Goal: Task Accomplishment & Management: Complete application form

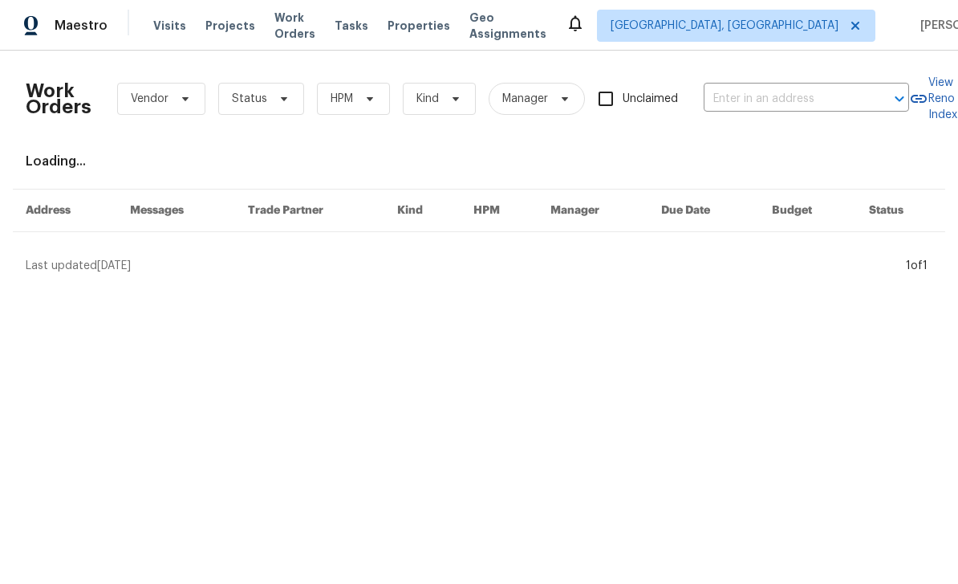
click at [761, 104] on input "text" at bounding box center [784, 99] width 161 height 25
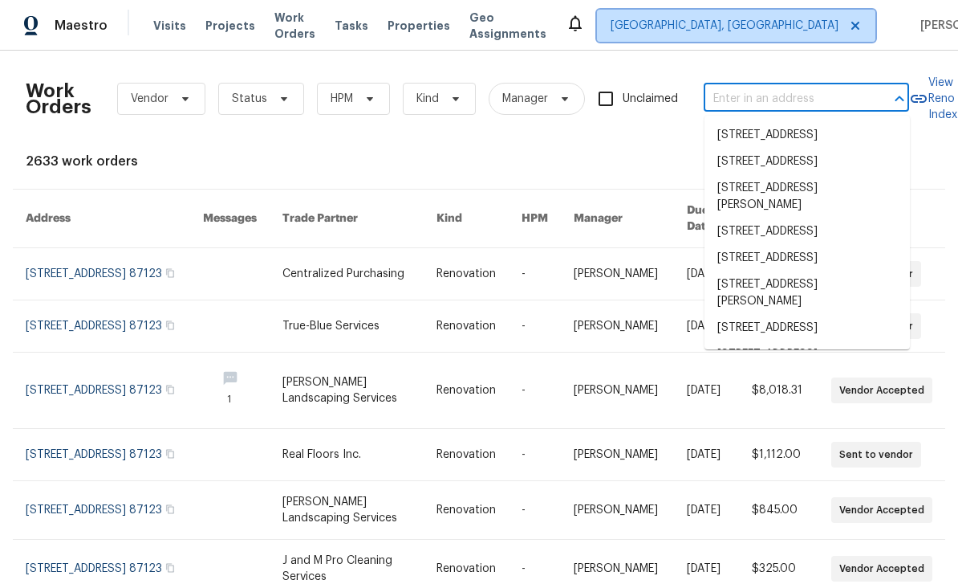
click at [739, 29] on span "[GEOGRAPHIC_DATA], [GEOGRAPHIC_DATA]" at bounding box center [725, 26] width 228 height 16
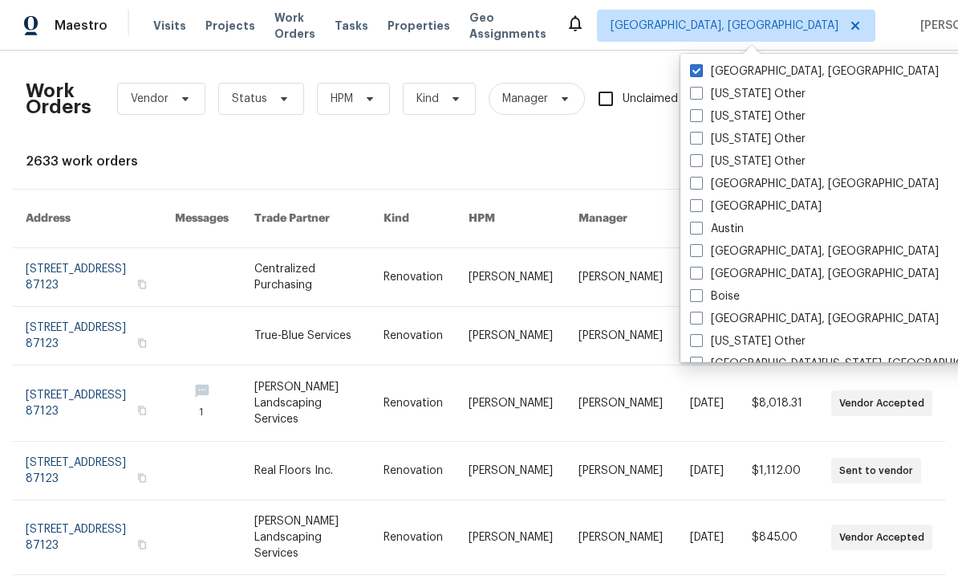
click at [695, 201] on span at bounding box center [696, 205] width 13 height 13
click at [695, 201] on input "[GEOGRAPHIC_DATA]" at bounding box center [695, 203] width 10 height 10
checkbox input "true"
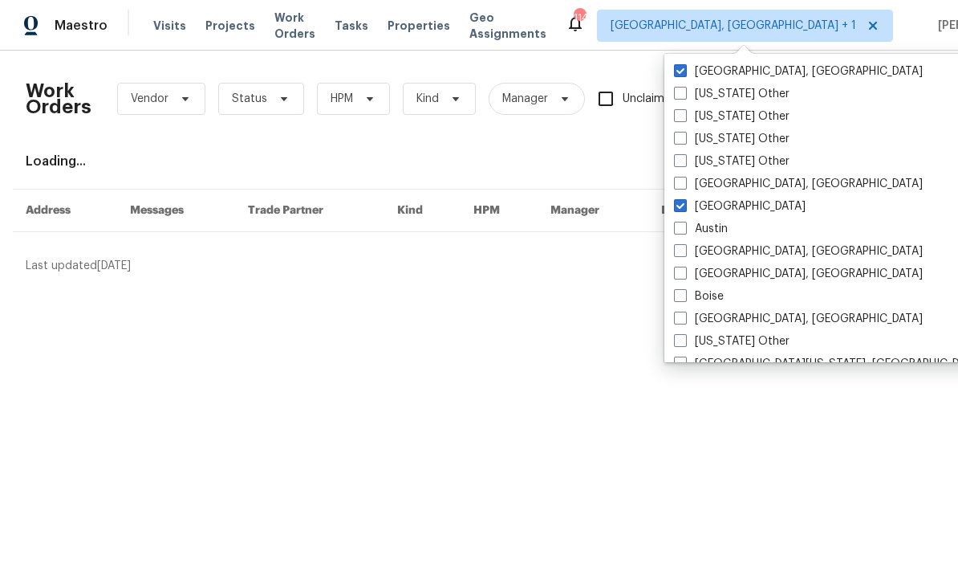
click at [699, 68] on label "[GEOGRAPHIC_DATA], [GEOGRAPHIC_DATA]" at bounding box center [798, 71] width 249 height 16
click at [685, 68] on input "[GEOGRAPHIC_DATA], [GEOGRAPHIC_DATA]" at bounding box center [679, 68] width 10 height 10
checkbox input "false"
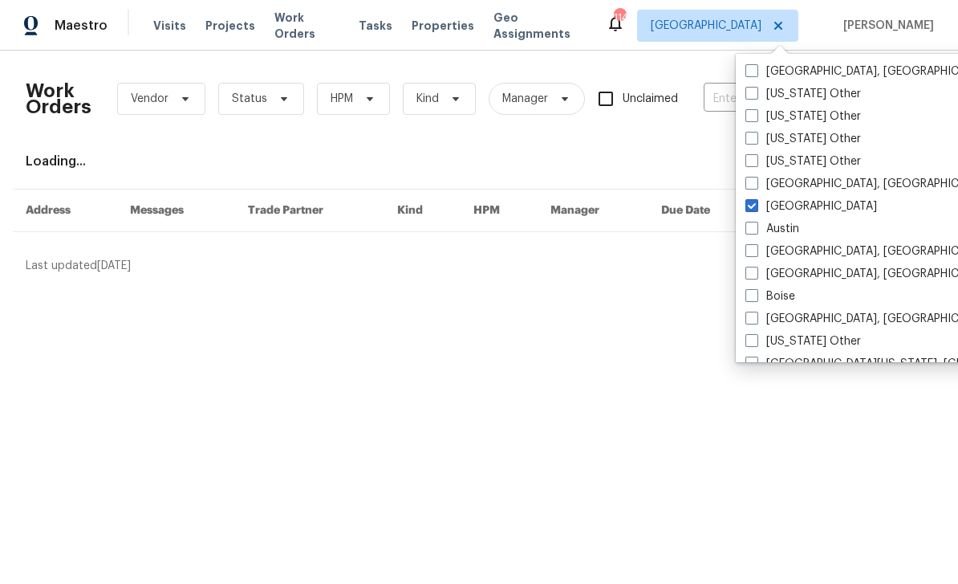
click at [701, 173] on div "Work Orders Vendor Status HPM Kind Manager Unclaimed ​ View Reno Index Loading.…" at bounding box center [479, 168] width 907 height 210
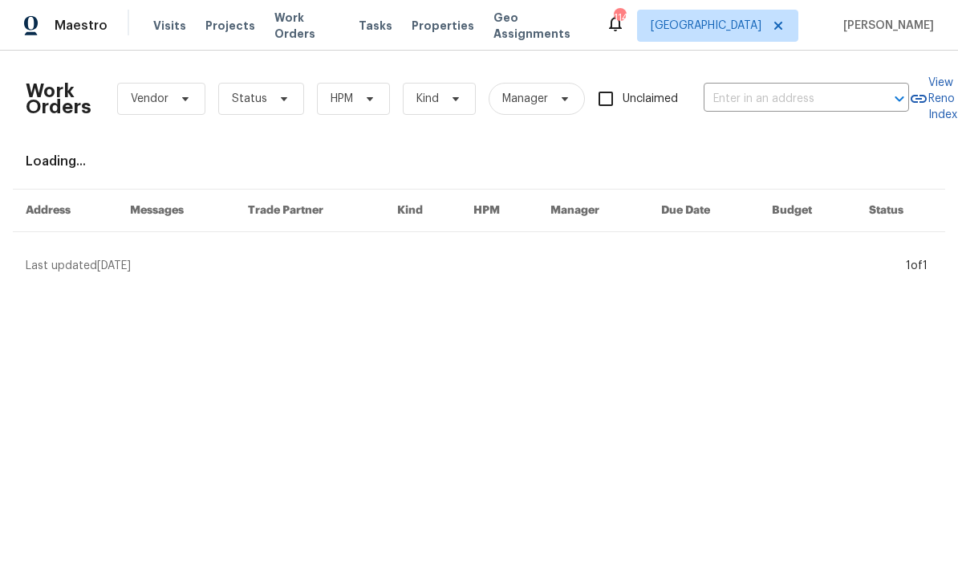
click at [735, 106] on input "text" at bounding box center [784, 99] width 161 height 25
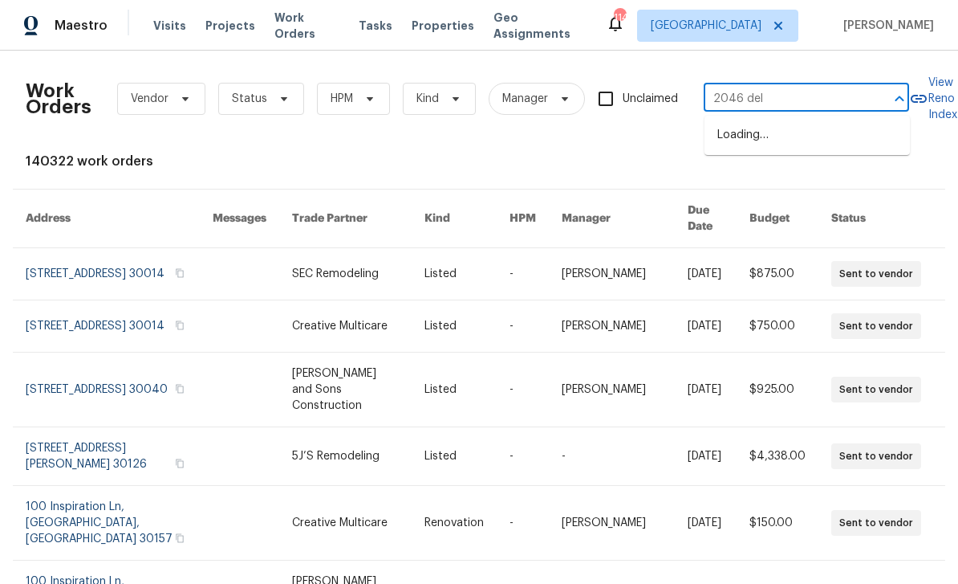
type input "2046 dell"
click at [841, 142] on li "[STREET_ADDRESS]" at bounding box center [807, 135] width 205 height 26
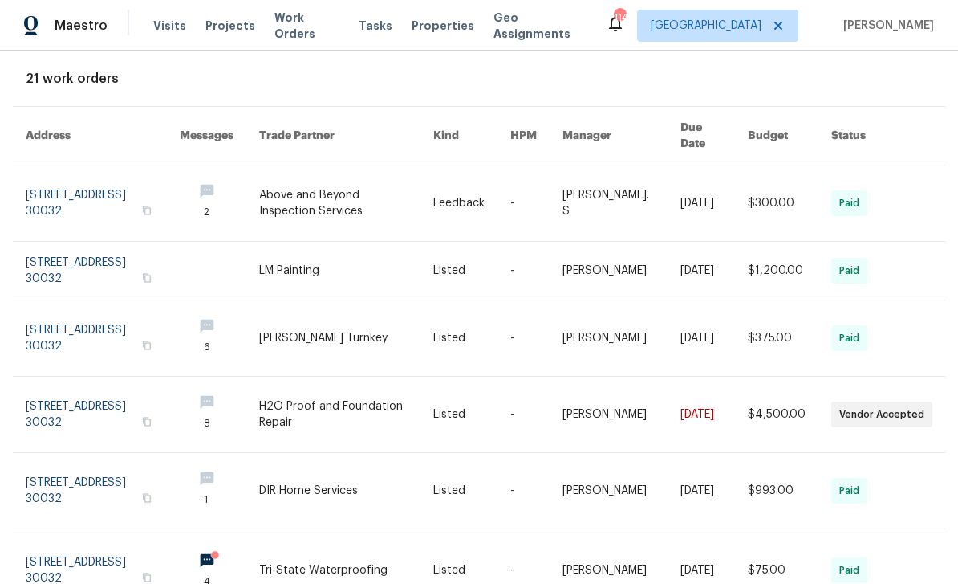
scroll to position [83, 0]
click at [234, 320] on link at bounding box center [219, 336] width 79 height 75
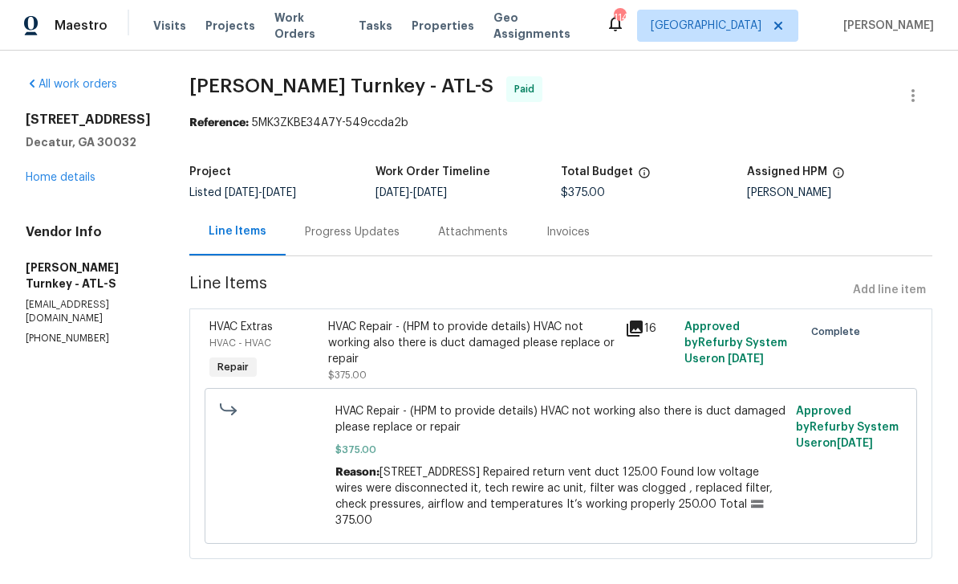
click at [56, 181] on link "Home details" at bounding box center [61, 177] width 70 height 11
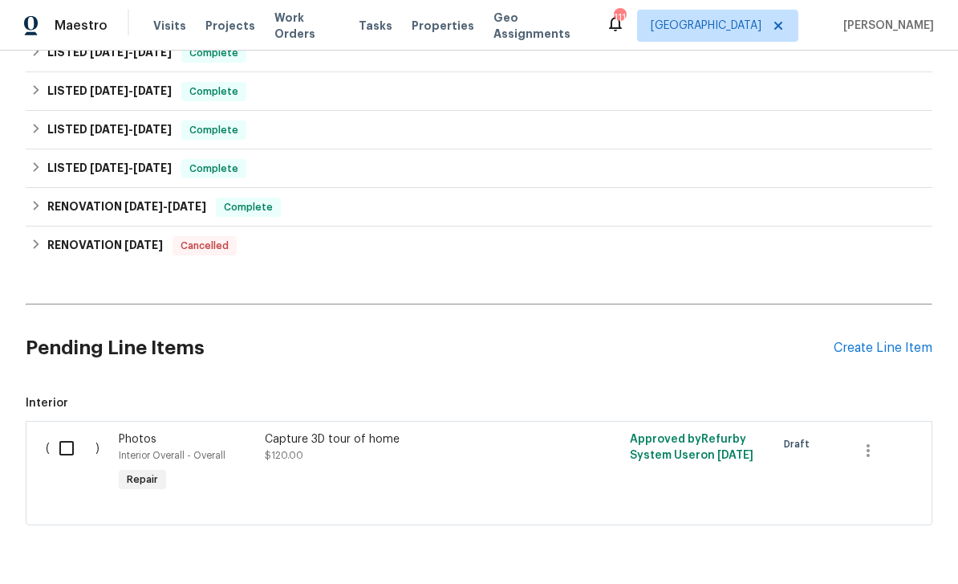
scroll to position [615, 0]
click at [903, 350] on div "Create Line Item" at bounding box center [883, 348] width 99 height 15
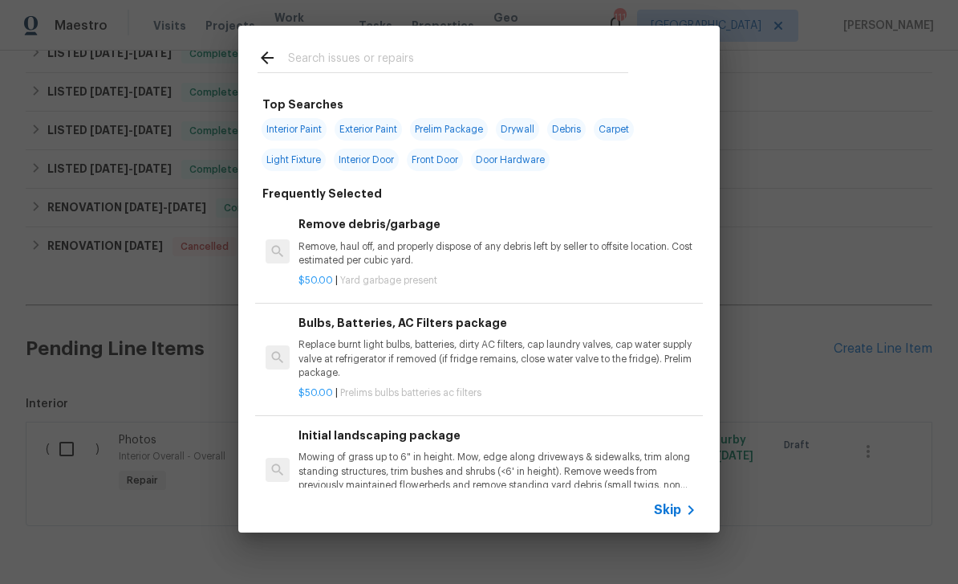
click at [584, 62] on input "text" at bounding box center [458, 60] width 340 height 24
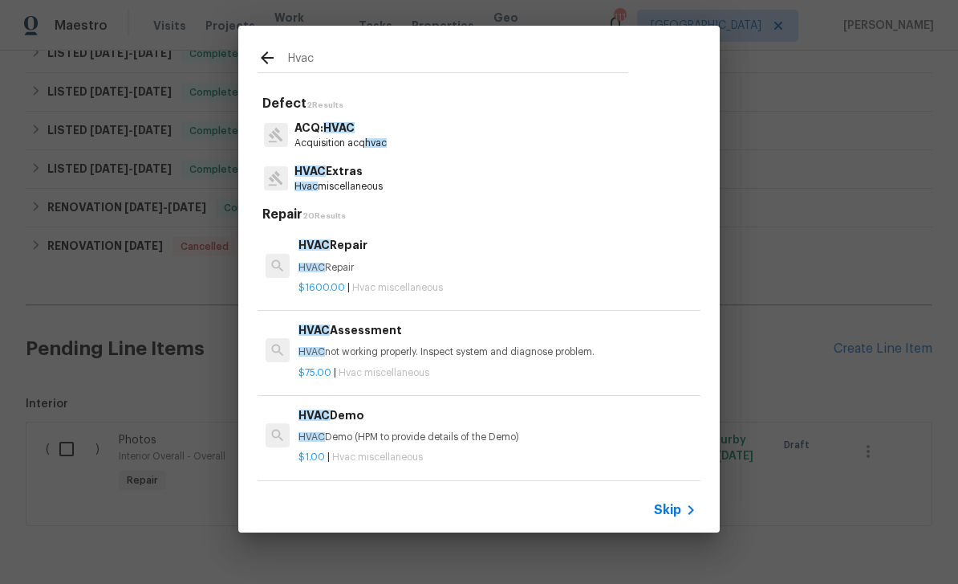
type input "HVAC"
click at [405, 360] on div "$75.00 | Hvac miscellaneous" at bounding box center [498, 370] width 398 height 20
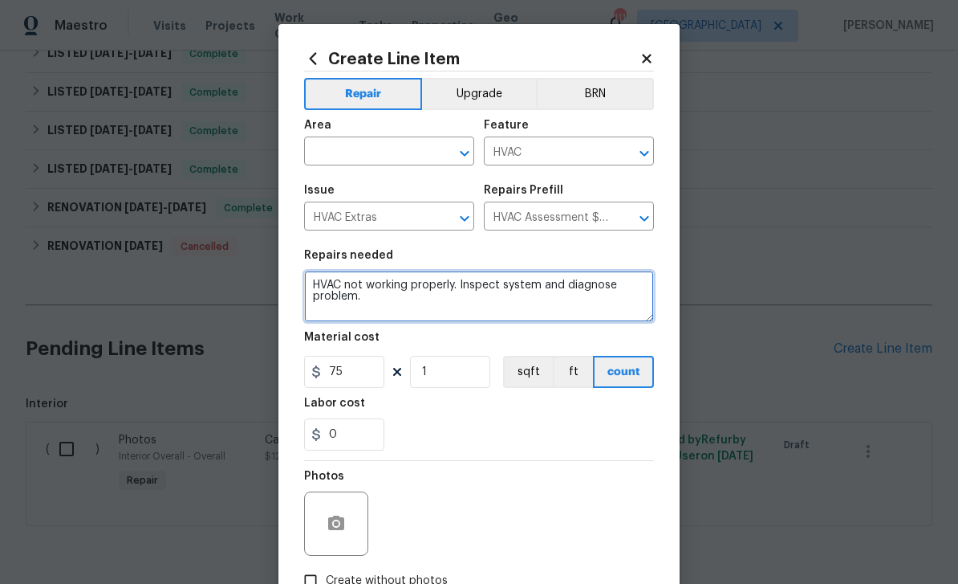
click at [314, 279] on textarea "HVAC not working properly. Inspect system and diagnose problem." at bounding box center [479, 296] width 350 height 51
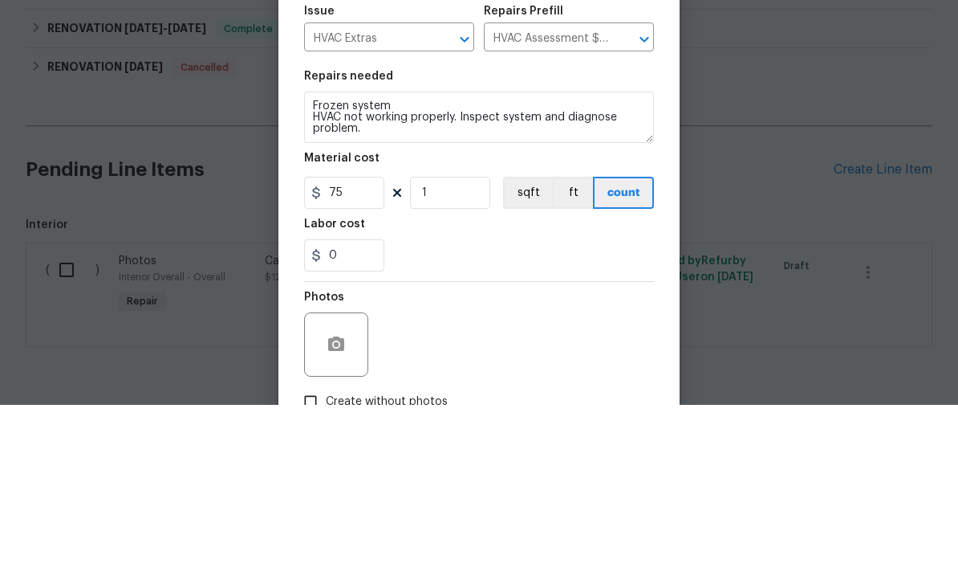
scroll to position [51, 0]
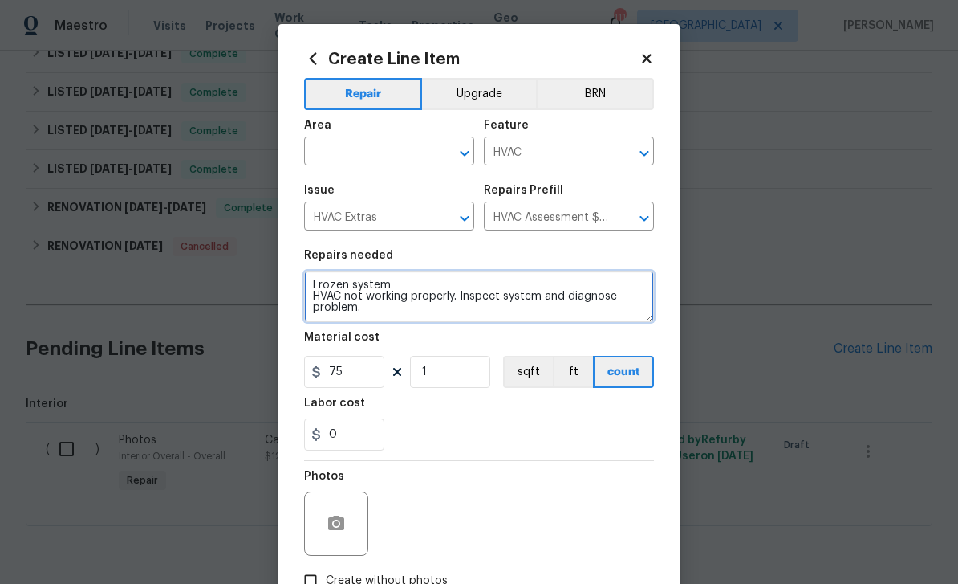
click at [510, 287] on textarea "Frozen system HVAC not working properly. Inspect system and diagnose problem." at bounding box center [479, 296] width 350 height 51
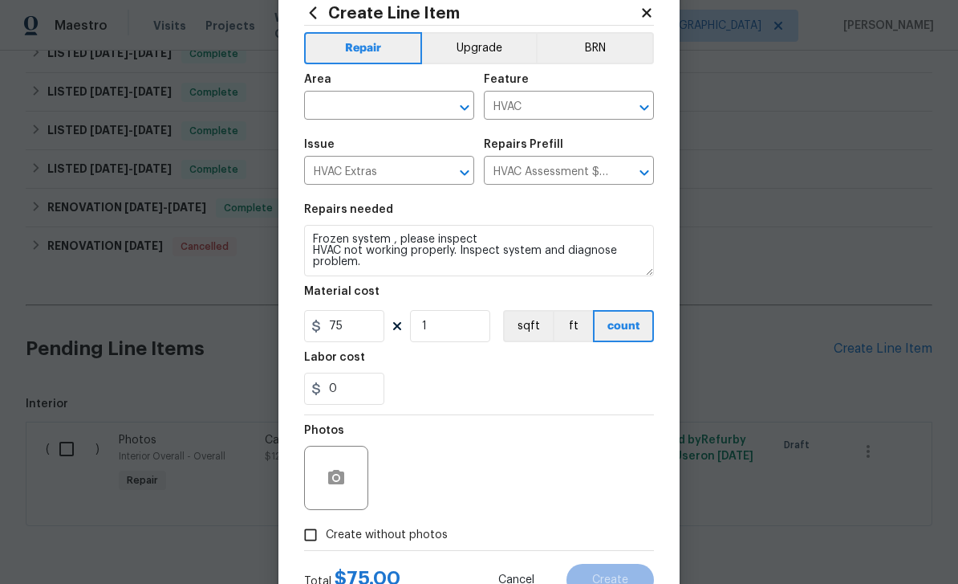
scroll to position [58, 0]
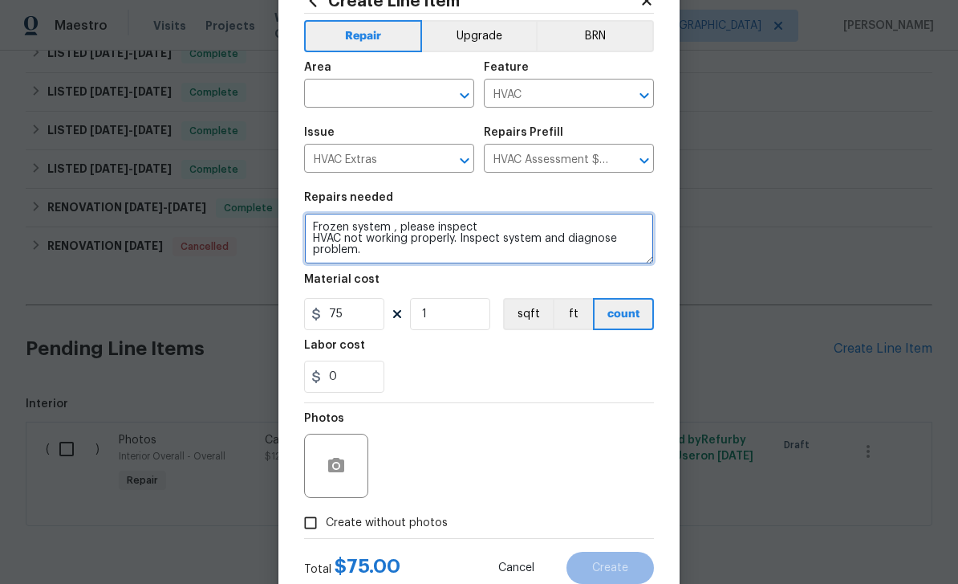
type textarea "Frozen system , please inspect HVAC not working properly. Inspect system and di…"
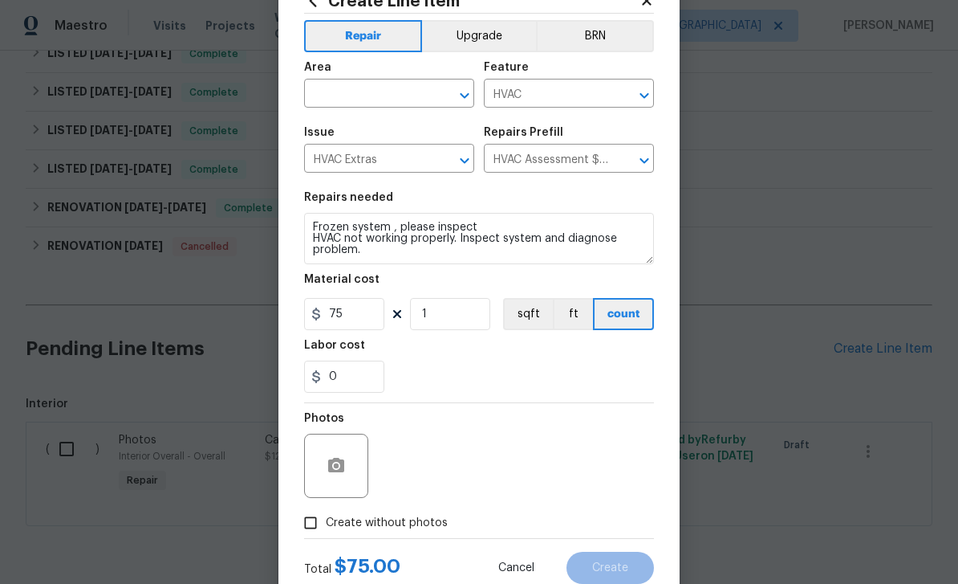
click at [314, 531] on input "Create without photos" at bounding box center [310, 522] width 31 height 31
checkbox input "true"
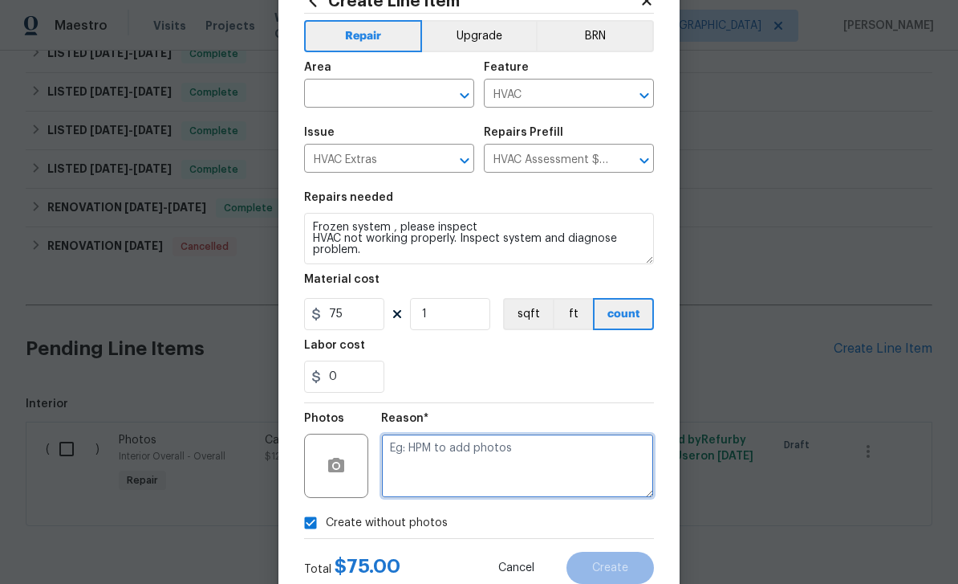
click at [506, 462] on textarea at bounding box center [517, 465] width 273 height 64
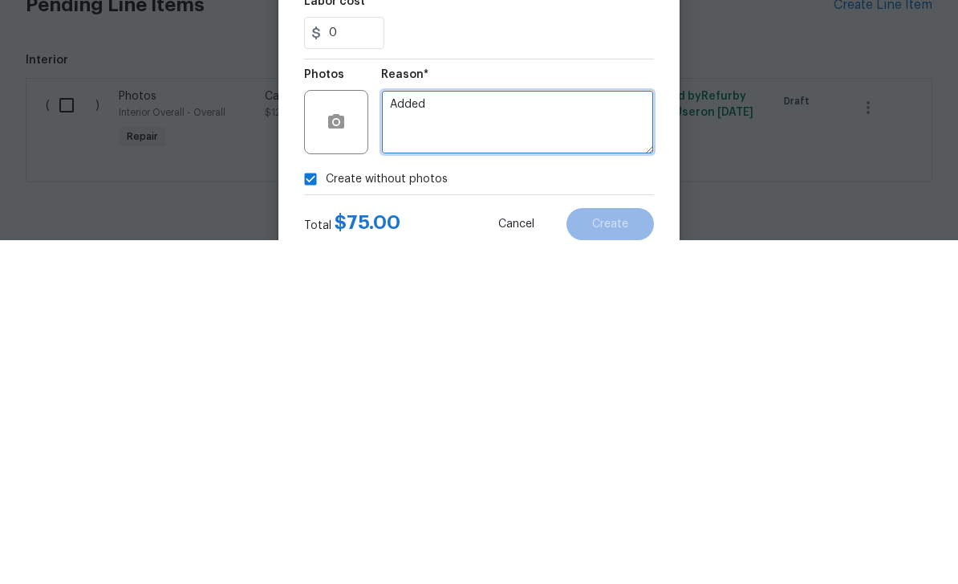
type textarea "Added"
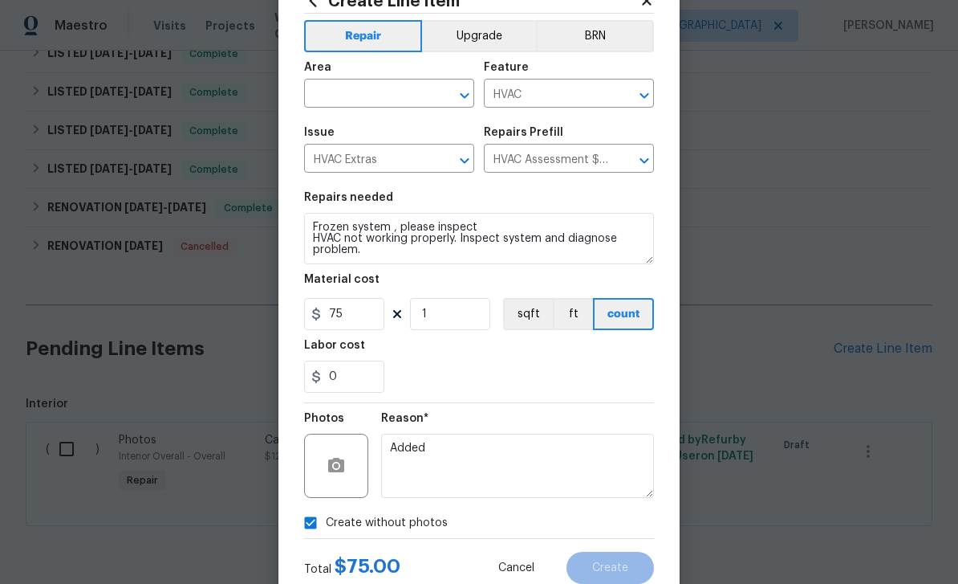
click at [428, 90] on input "text" at bounding box center [366, 95] width 125 height 25
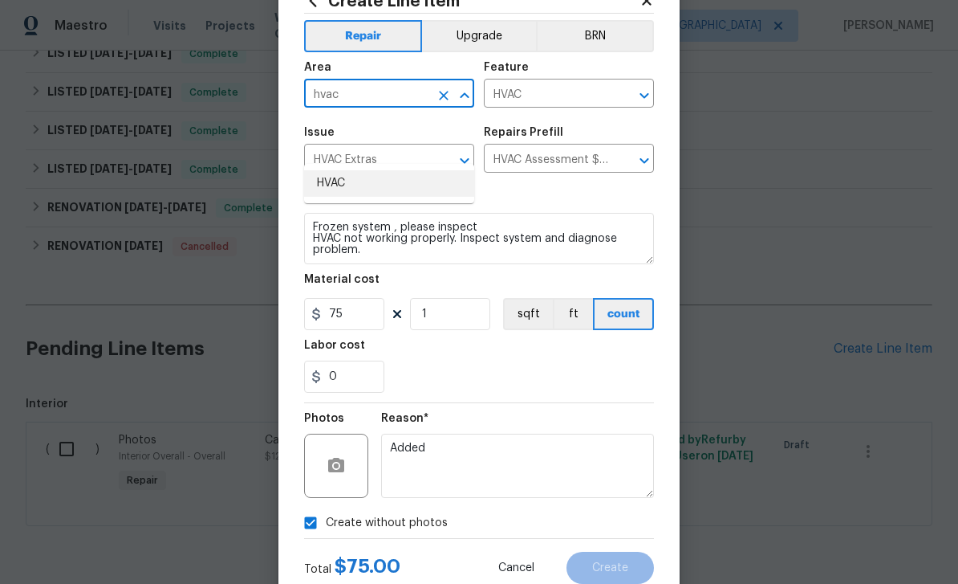
click at [359, 170] on li "HVAC" at bounding box center [389, 183] width 170 height 26
type input "HVAC"
click at [632, 564] on button "Create" at bounding box center [610, 567] width 87 height 32
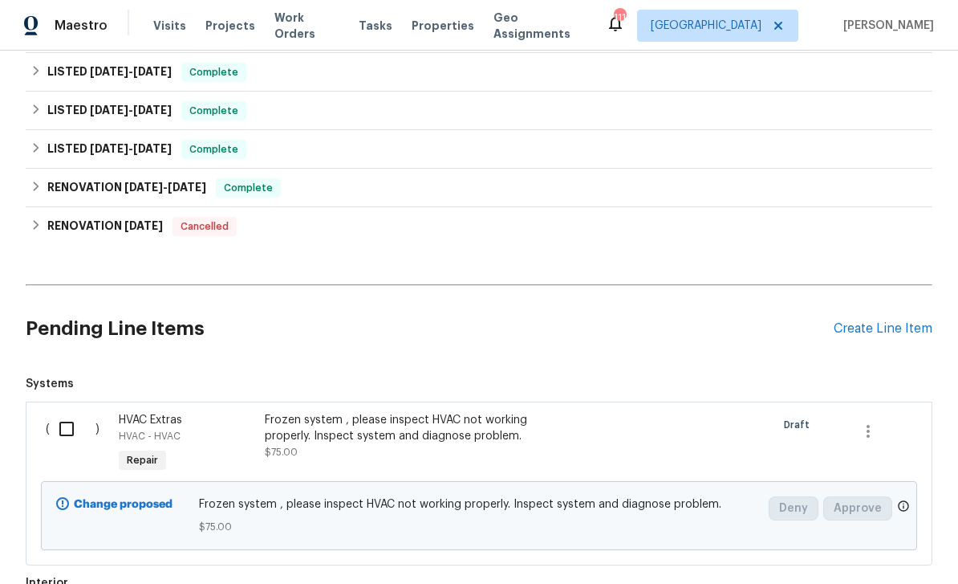
scroll to position [622, 0]
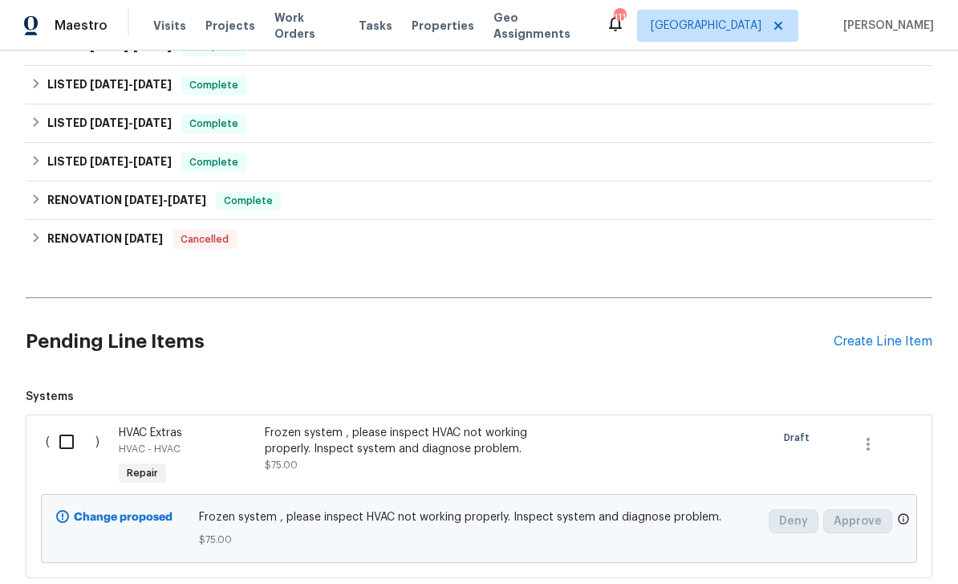
click at [79, 425] on input "checkbox" at bounding box center [73, 442] width 46 height 34
checkbox input "true"
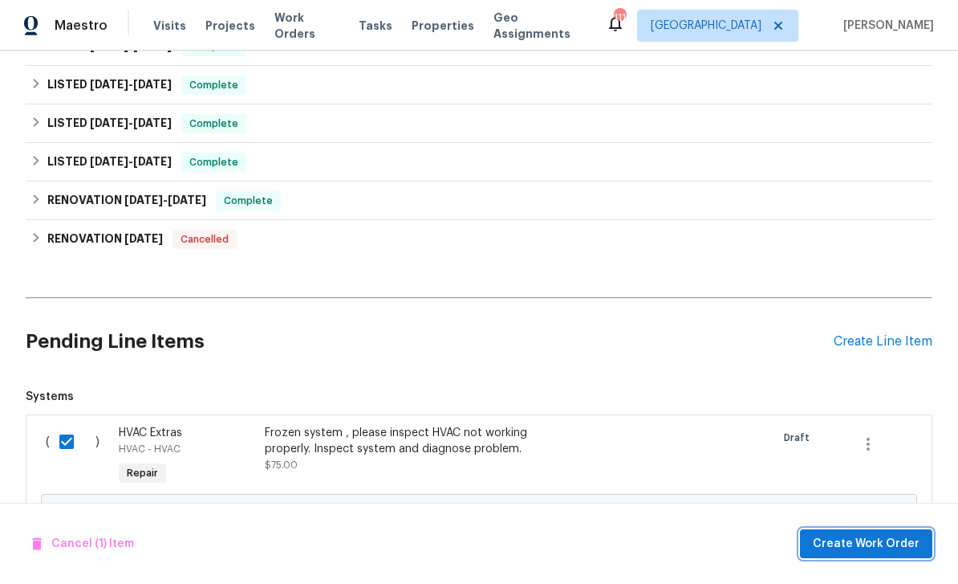
click at [888, 543] on span "Create Work Order" at bounding box center [866, 544] width 107 height 20
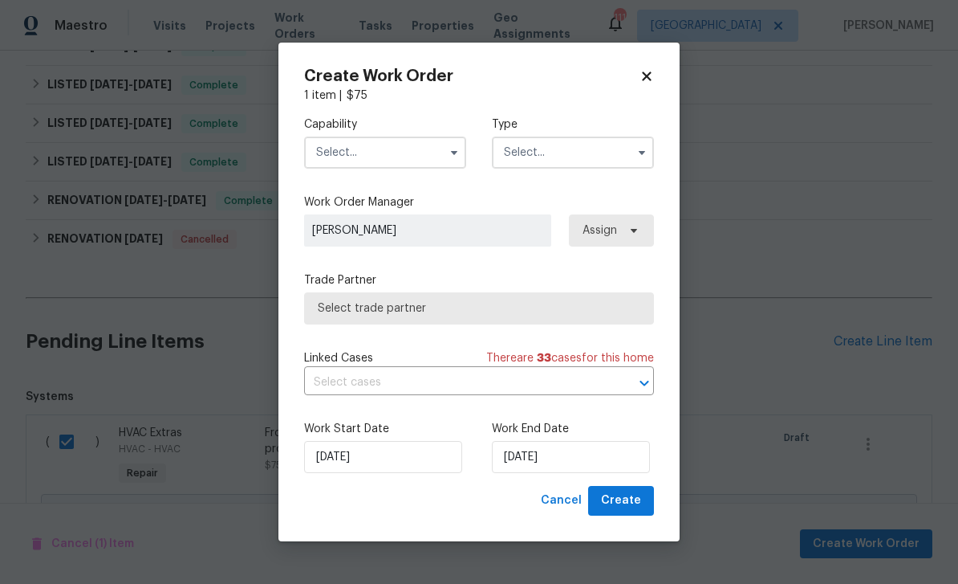
click at [418, 152] on input "text" at bounding box center [385, 152] width 162 height 32
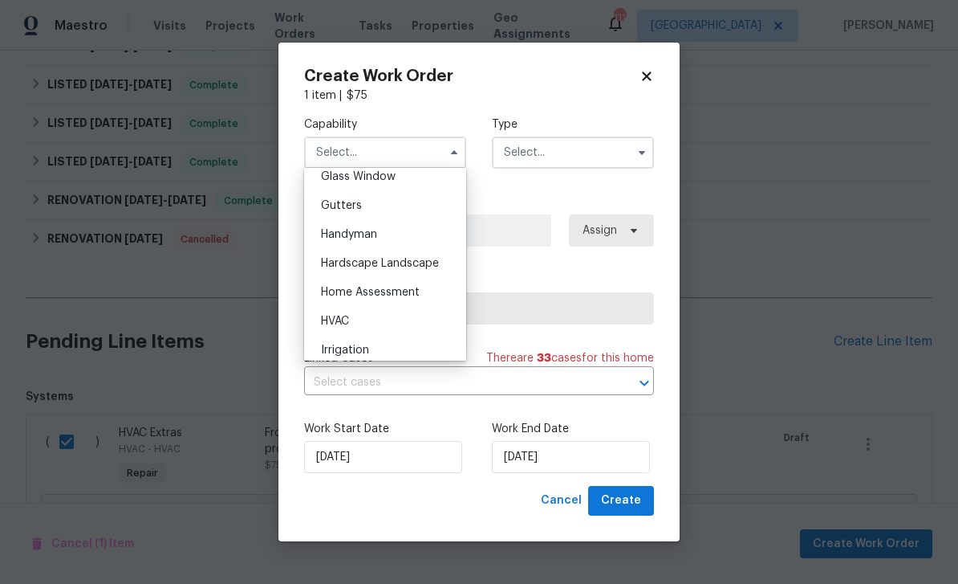
scroll to position [840, 0]
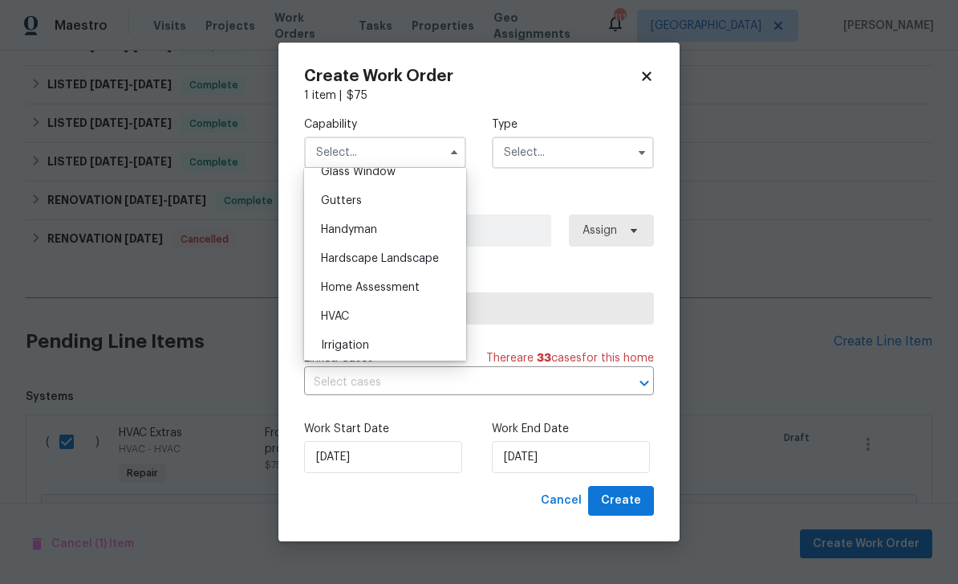
click at [407, 322] on div "HVAC" at bounding box center [385, 316] width 154 height 29
type input "HVAC"
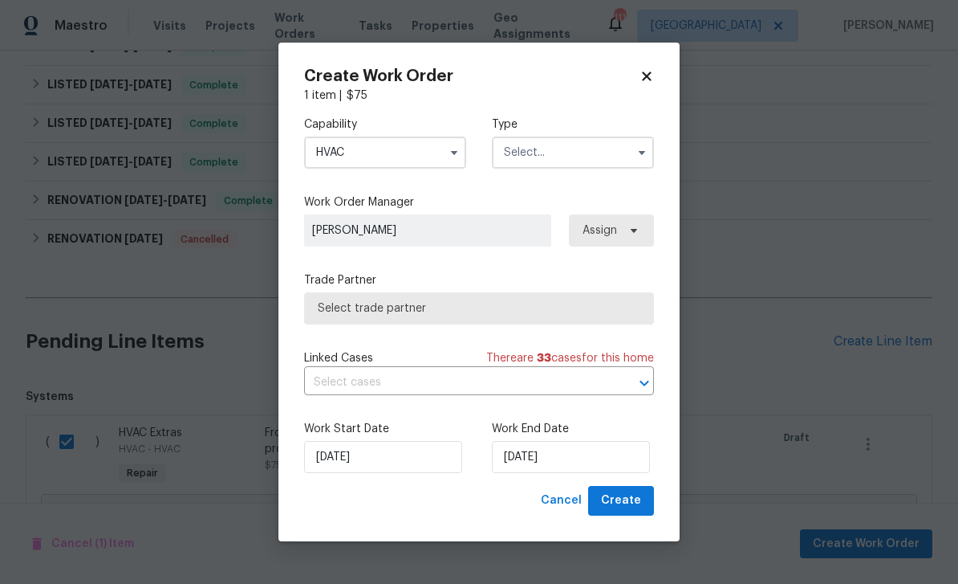
click at [596, 150] on input "text" at bounding box center [573, 152] width 162 height 32
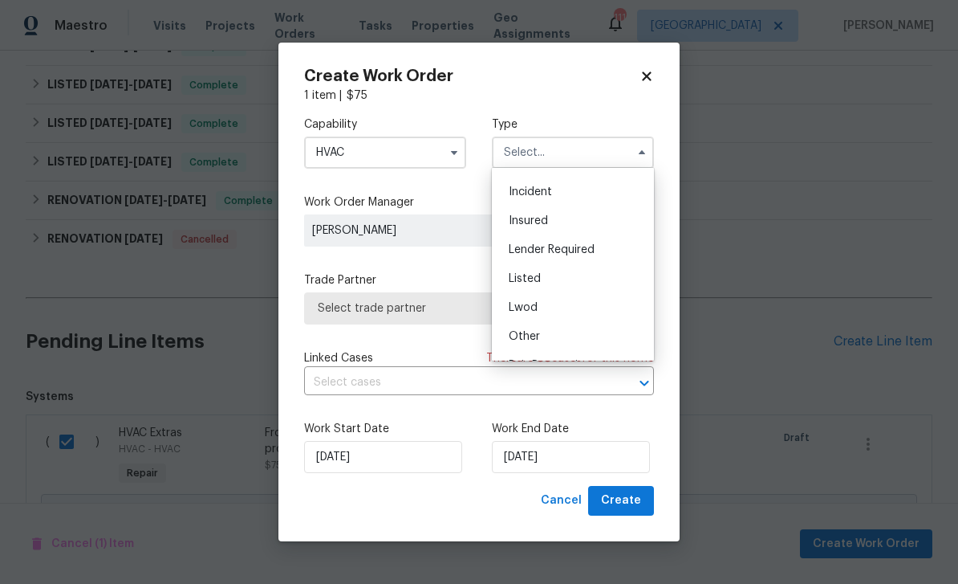
scroll to position [45, 0]
click at [547, 291] on div "Listed" at bounding box center [573, 285] width 154 height 29
type input "Listed"
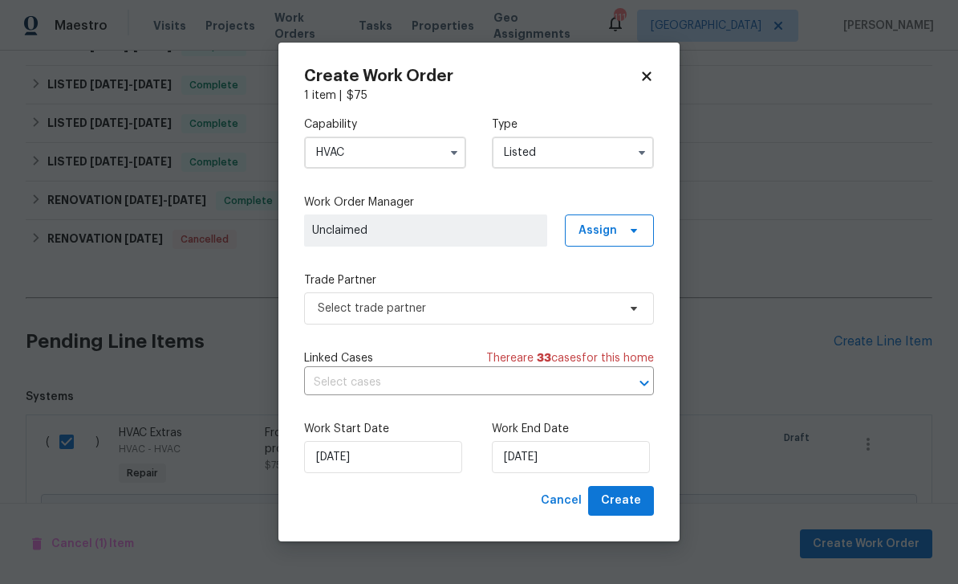
click at [640, 276] on label "Trade Partner" at bounding box center [479, 280] width 350 height 16
click at [603, 466] on input "[DATE]" at bounding box center [571, 457] width 158 height 32
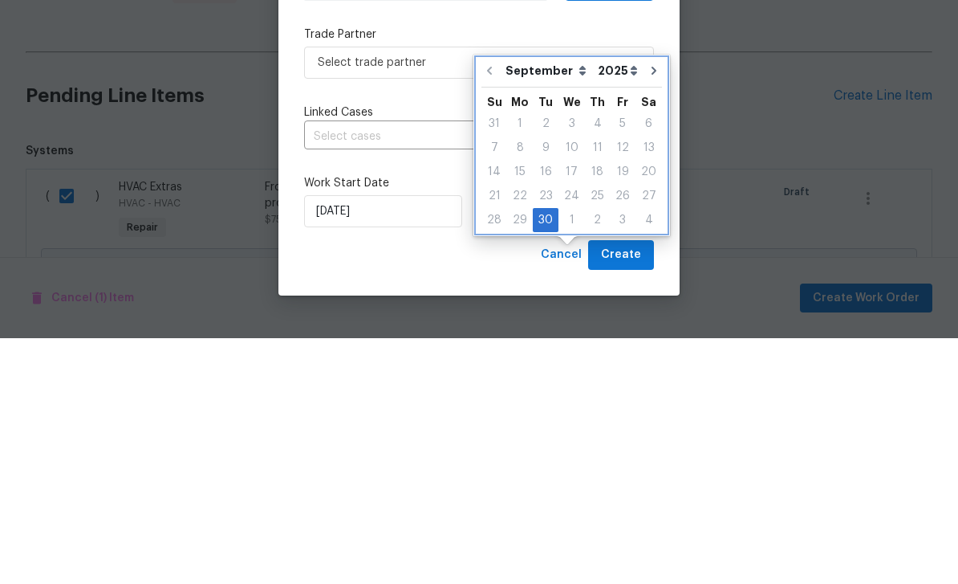
click at [648, 310] on icon "Go to next month" at bounding box center [654, 316] width 13 height 13
type input "[DATE]"
select select "9"
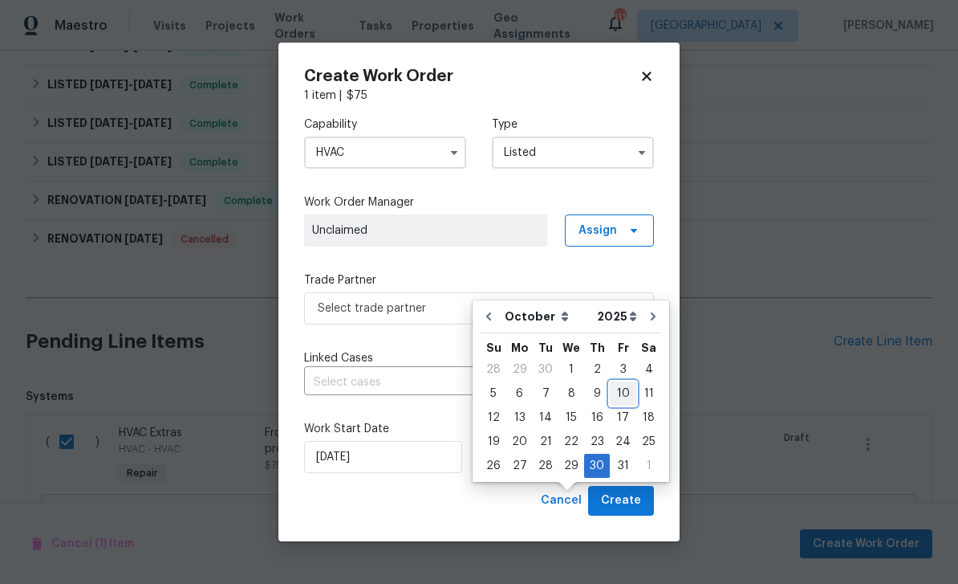
click at [622, 382] on div "10" at bounding box center [623, 393] width 26 height 22
type input "[DATE]"
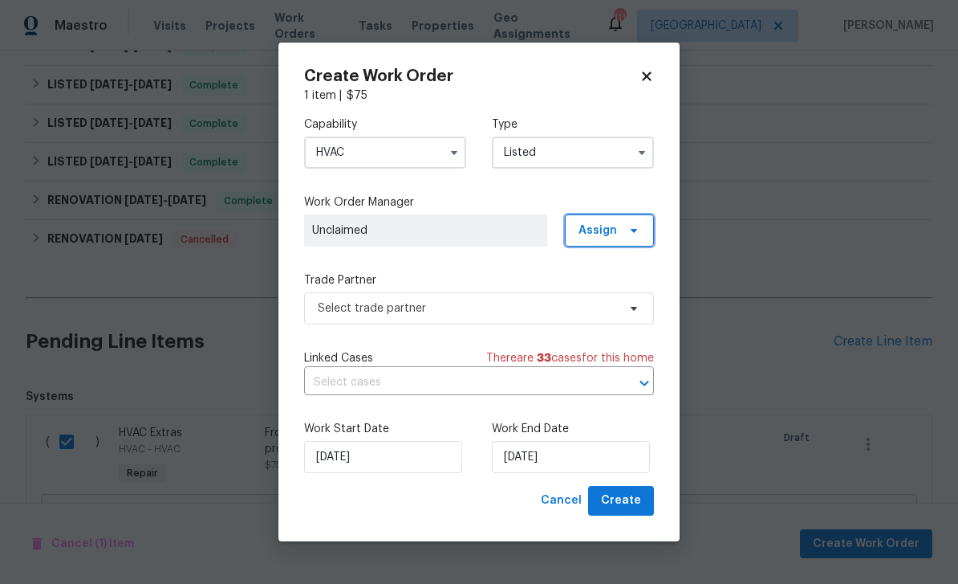
click at [625, 237] on span "Assign" at bounding box center [609, 230] width 89 height 32
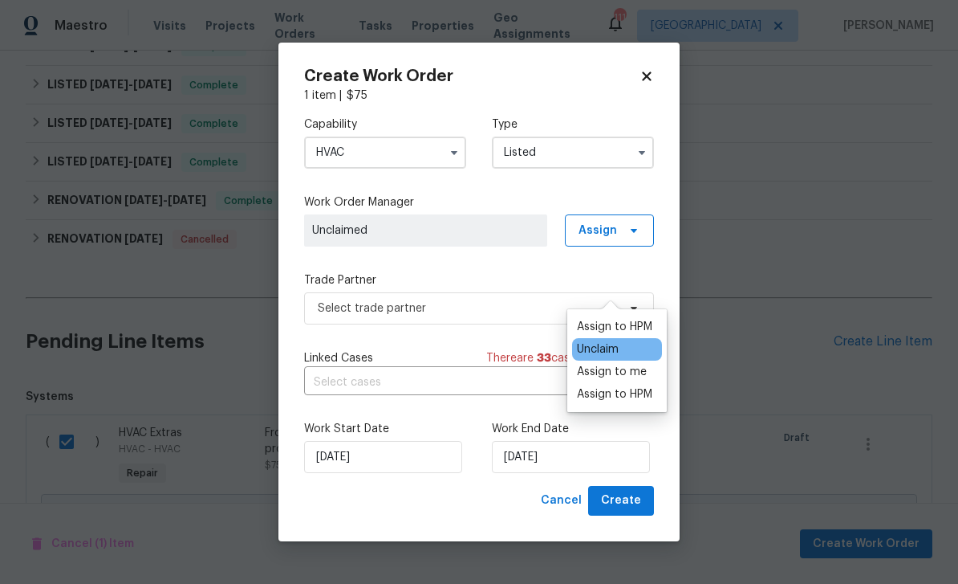
click at [641, 386] on div "Assign to HPM" at bounding box center [614, 394] width 75 height 16
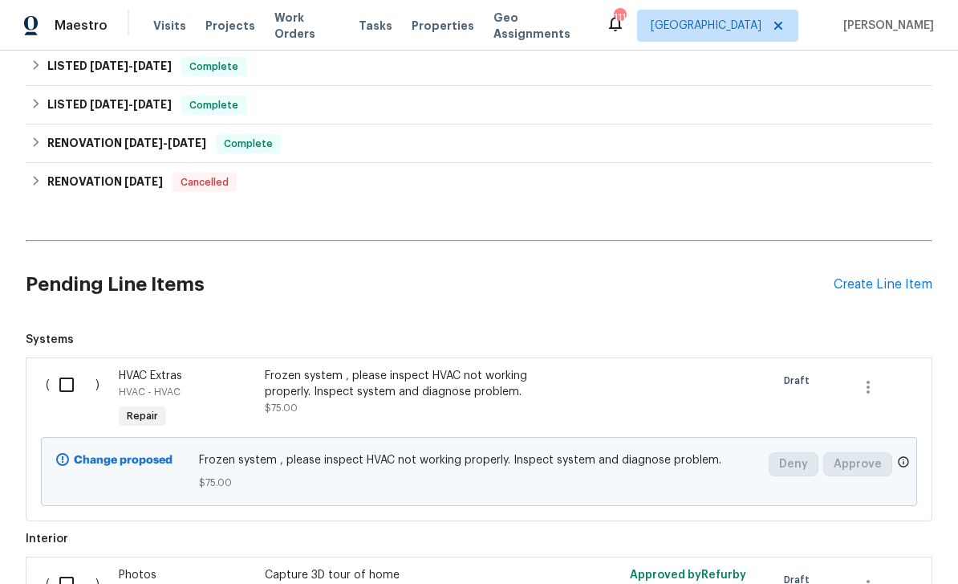
scroll to position [655, 0]
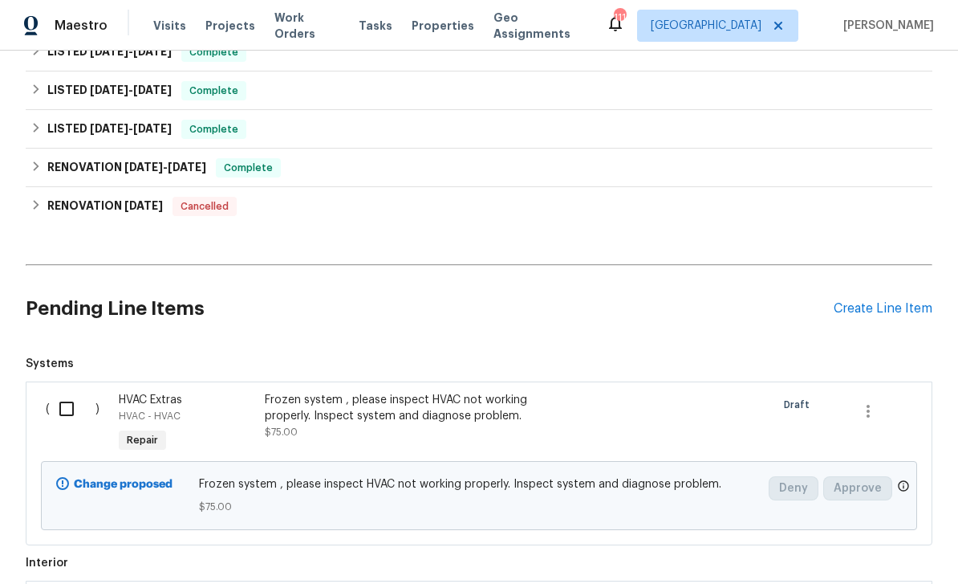
click at [72, 392] on input "checkbox" at bounding box center [73, 409] width 46 height 34
checkbox input "true"
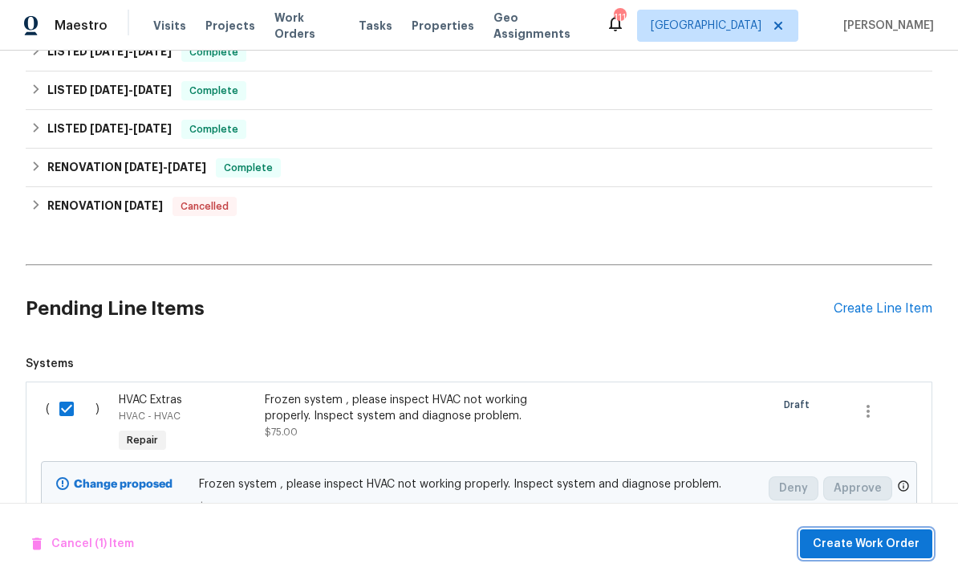
click at [919, 534] on span "Create Work Order" at bounding box center [866, 544] width 107 height 20
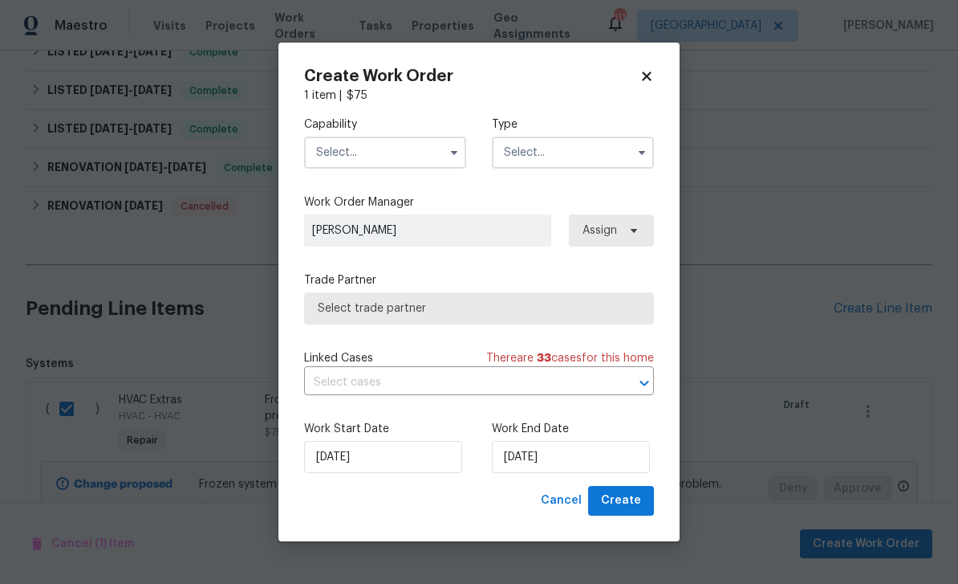
click at [446, 152] on button "button" at bounding box center [454, 152] width 19 height 19
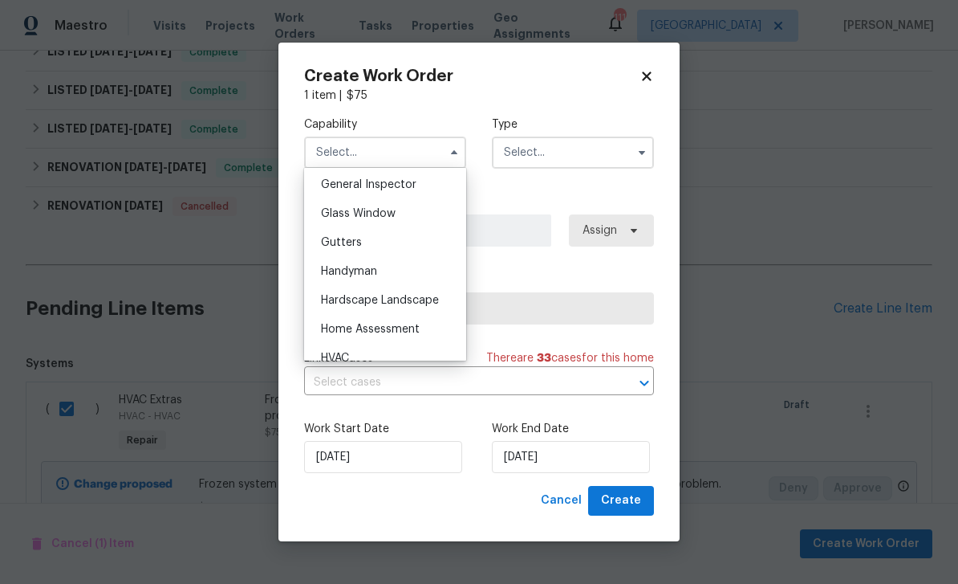
click at [403, 356] on div "HVAC" at bounding box center [385, 358] width 154 height 29
type input "HVAC"
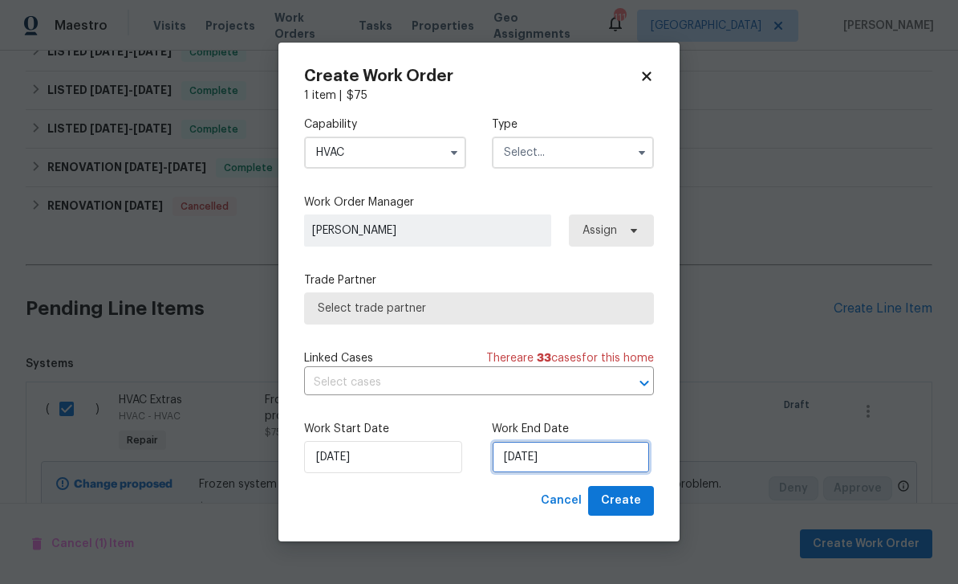
click at [565, 467] on input "[DATE]" at bounding box center [571, 457] width 158 height 32
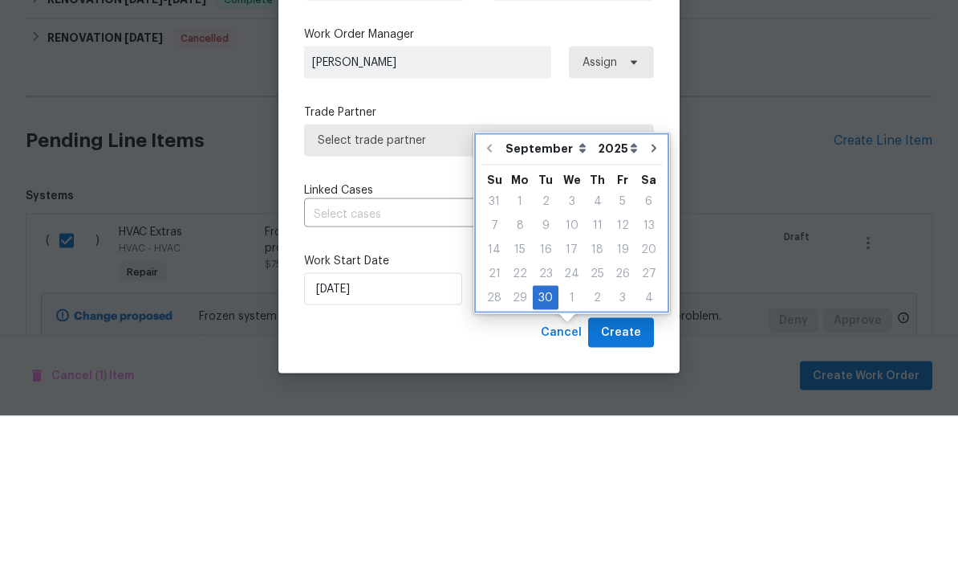
click at [648, 310] on icon "Go to next month" at bounding box center [654, 316] width 13 height 13
type input "[DATE]"
select select "9"
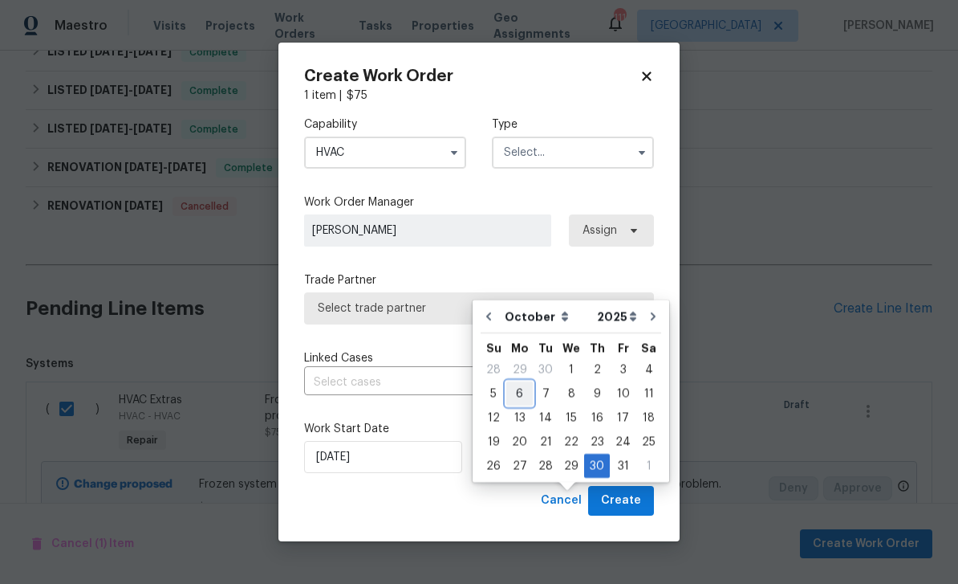
click at [526, 382] on div "6" at bounding box center [520, 393] width 26 height 22
type input "[DATE]"
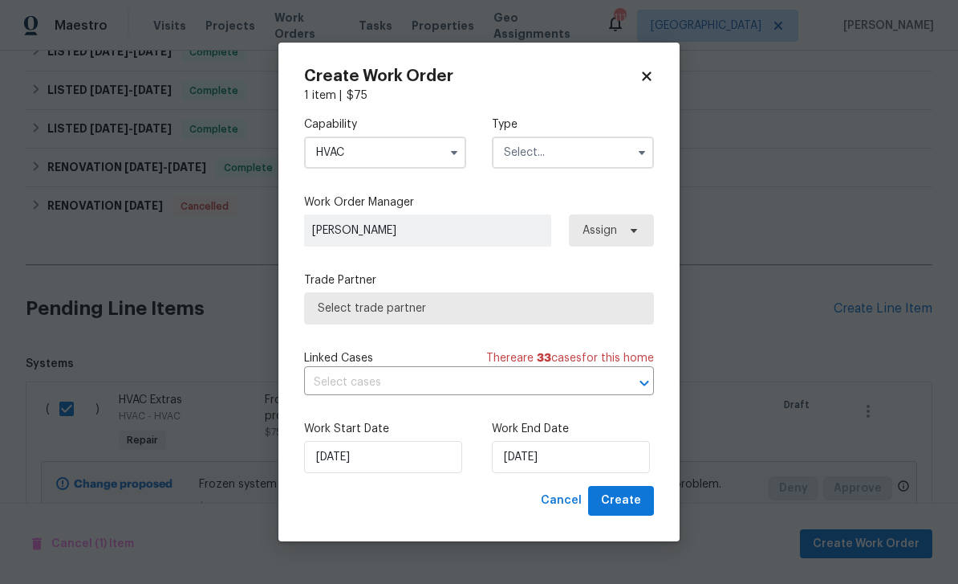
click at [591, 307] on span "Select trade partner" at bounding box center [479, 308] width 323 height 16
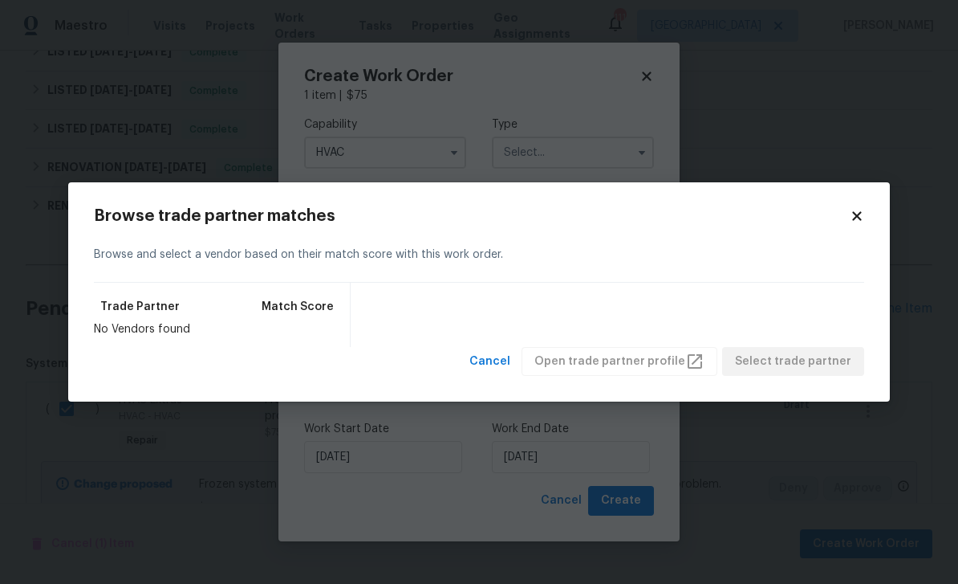
click at [853, 216] on icon at bounding box center [857, 216] width 14 height 14
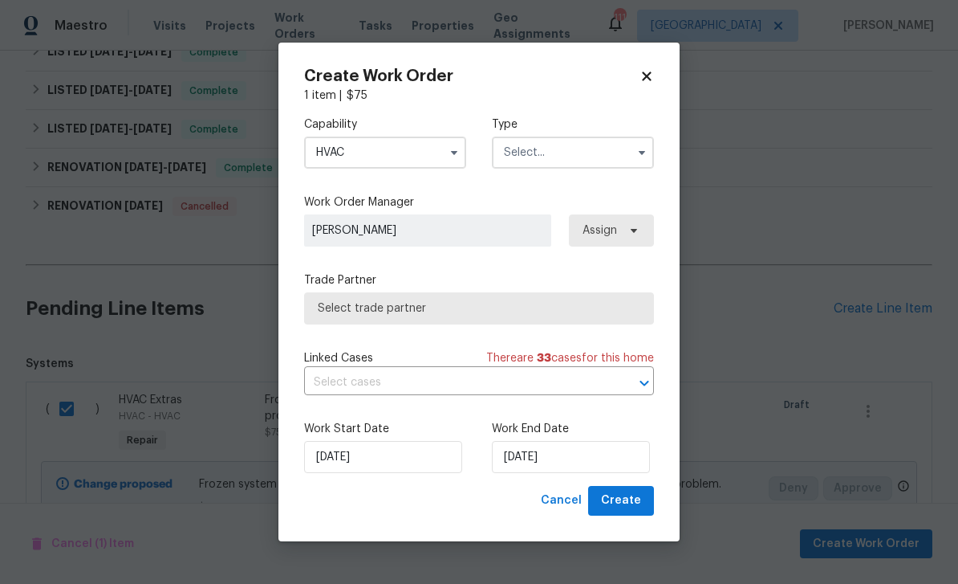
click at [596, 155] on input "text" at bounding box center [573, 152] width 162 height 32
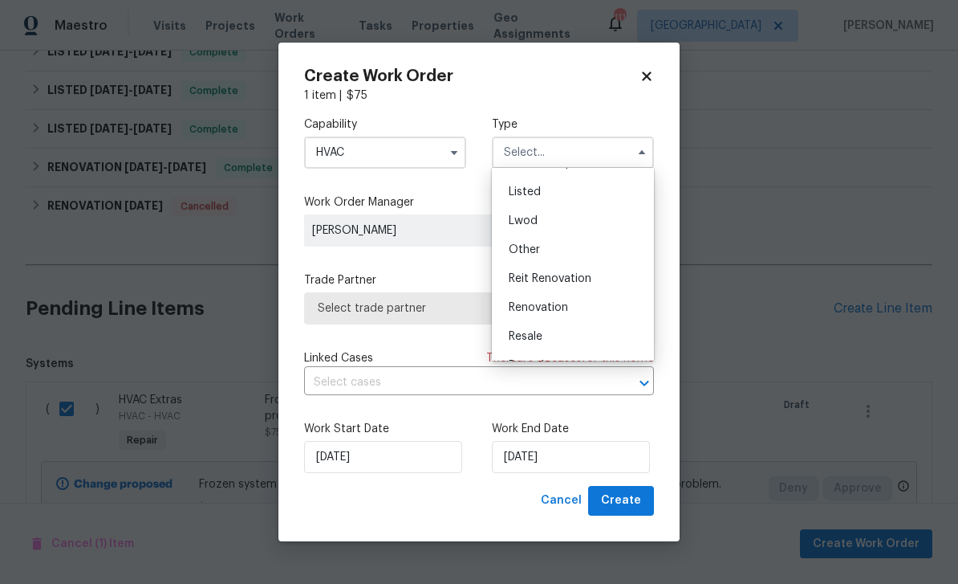
scroll to position [141, 0]
click at [561, 191] on div "Listed" at bounding box center [573, 189] width 154 height 29
type input "Listed"
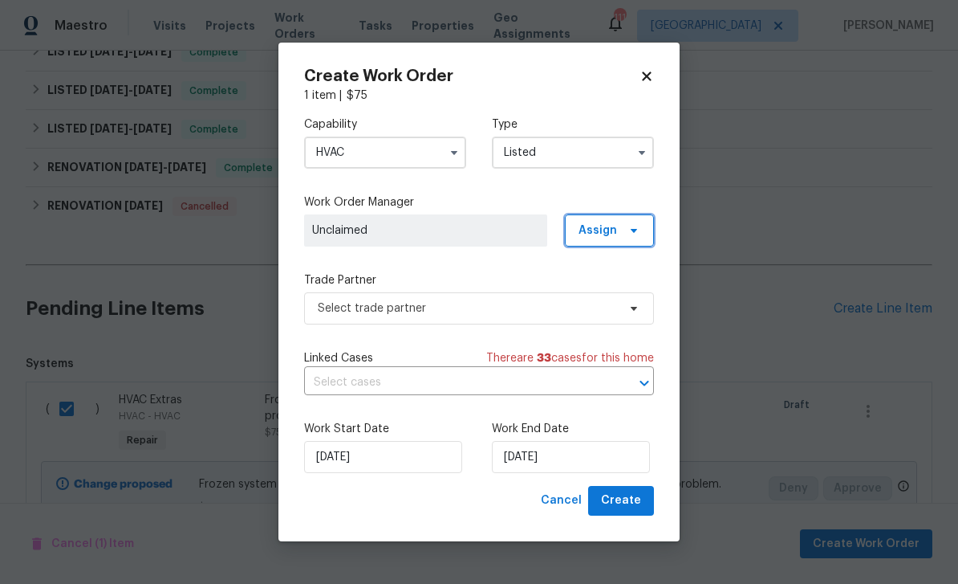
click at [613, 226] on span "Assign" at bounding box center [598, 230] width 39 height 16
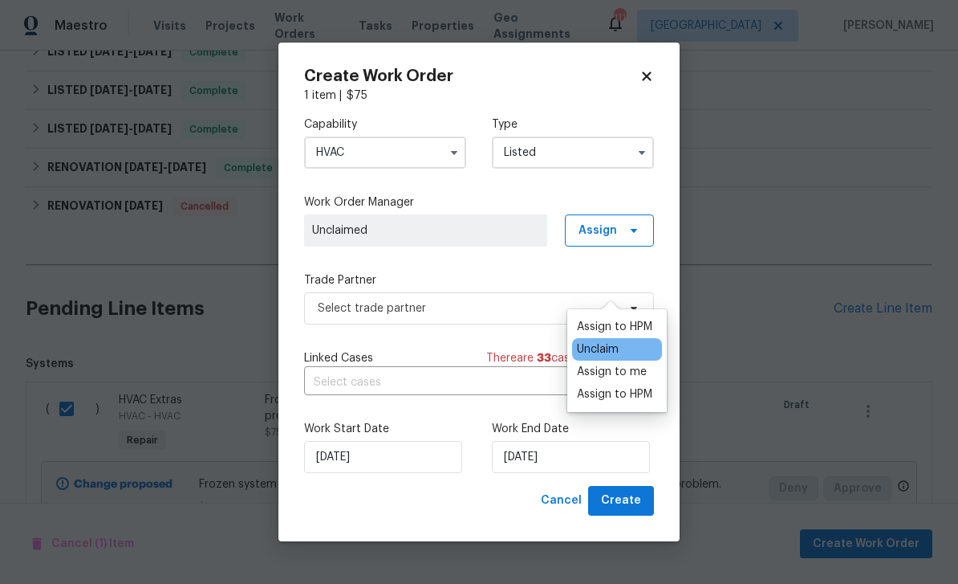
click at [626, 386] on div "Assign to HPM" at bounding box center [614, 394] width 75 height 16
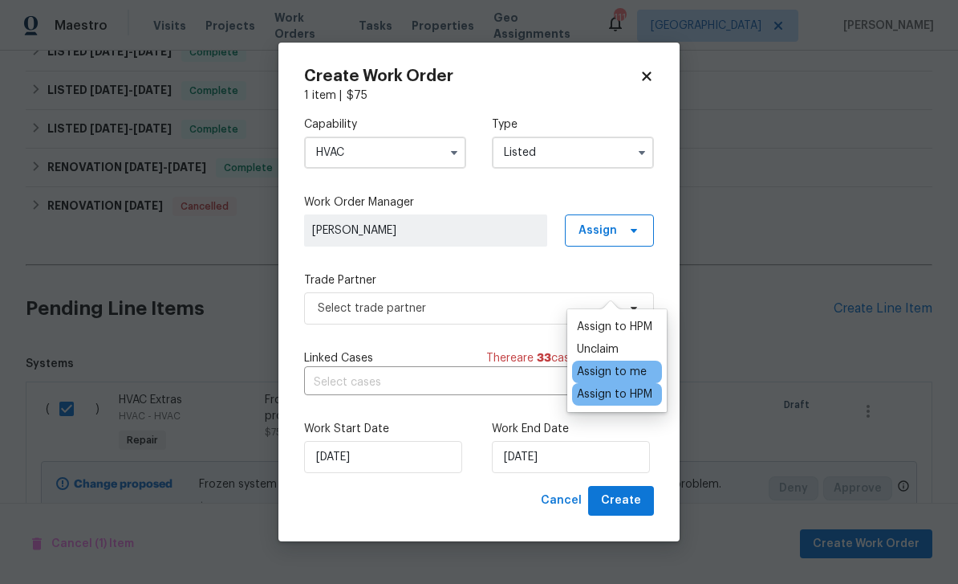
click at [539, 272] on label "Trade Partner" at bounding box center [479, 280] width 350 height 16
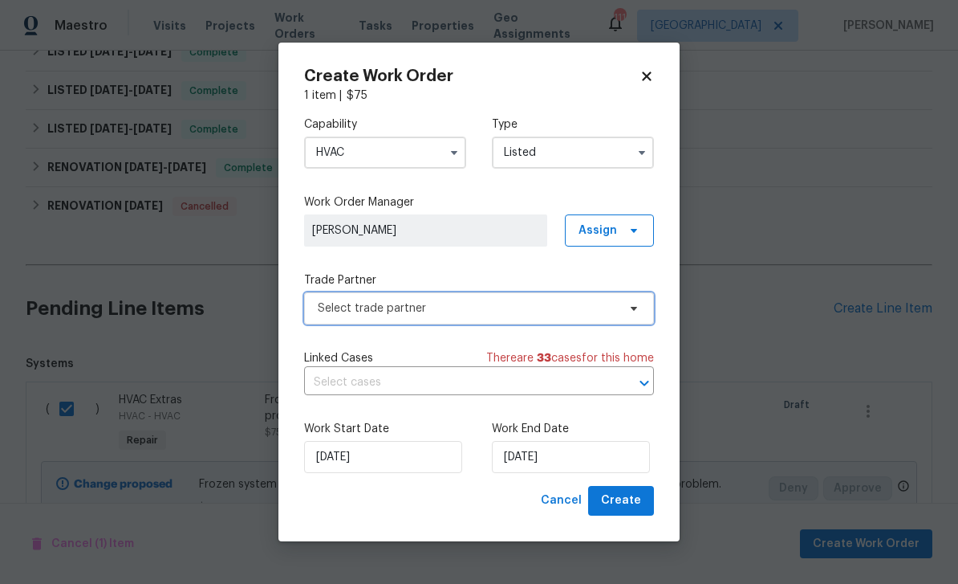
click at [577, 319] on span "Select trade partner" at bounding box center [479, 308] width 350 height 32
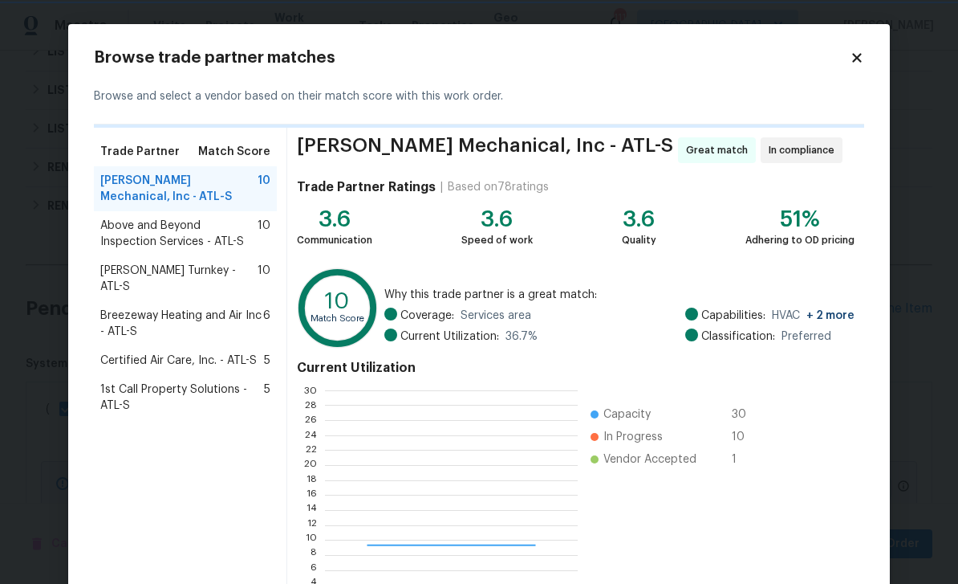
scroll to position [225, 252]
click at [245, 271] on div "[PERSON_NAME] Turnkey - ATL-S 10" at bounding box center [185, 278] width 170 height 32
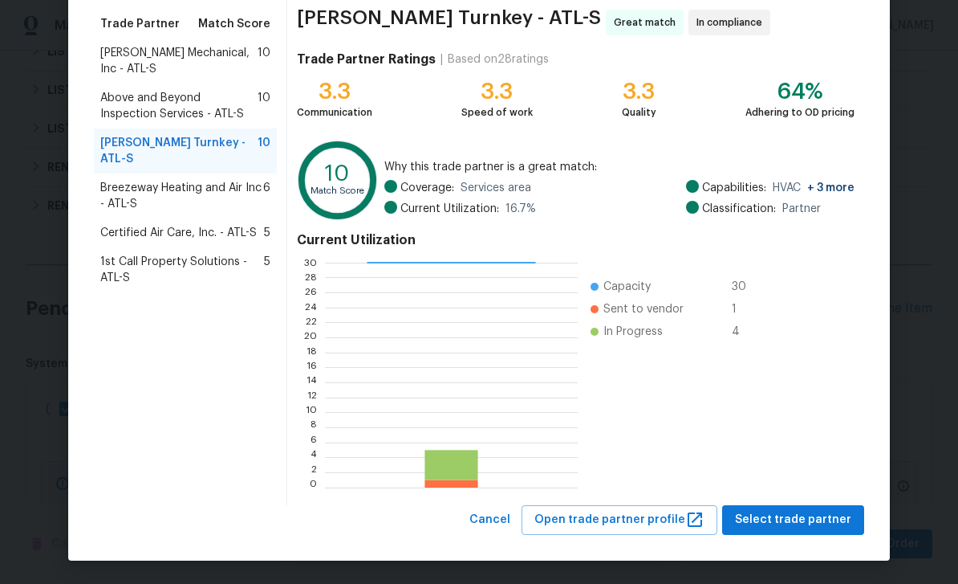
scroll to position [124, 0]
click at [765, 506] on button "Select trade partner" at bounding box center [793, 520] width 142 height 30
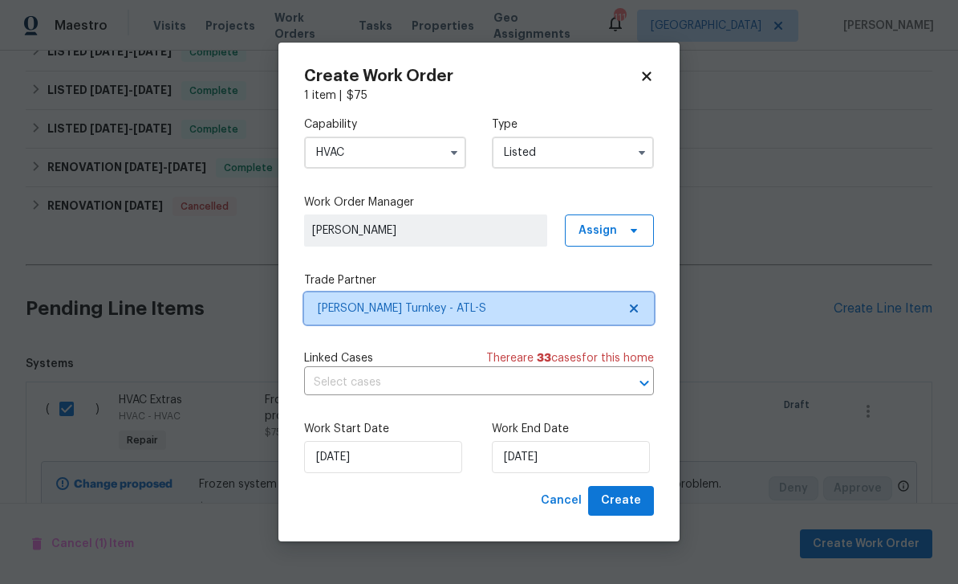
scroll to position [0, 0]
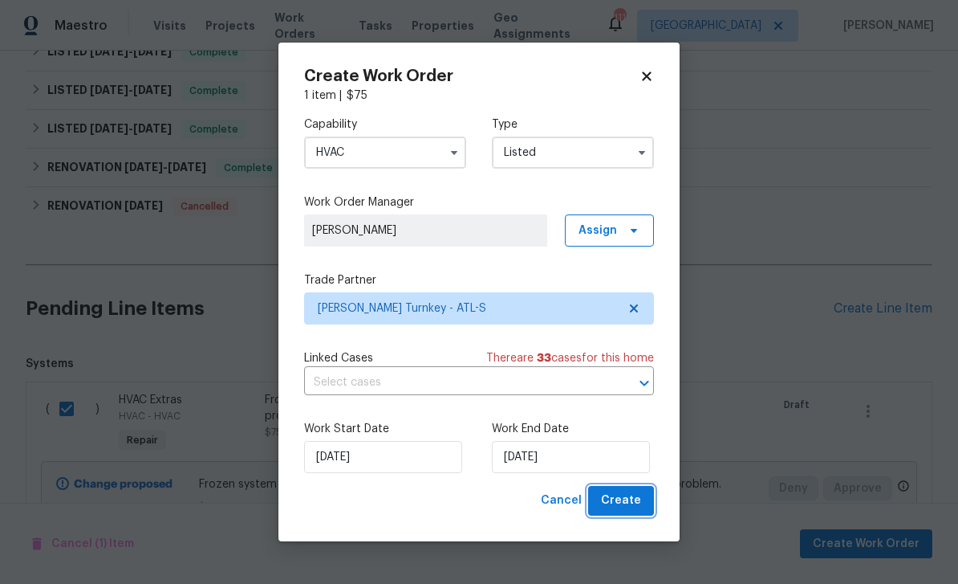
click at [625, 503] on span "Create" at bounding box center [621, 500] width 40 height 20
checkbox input "false"
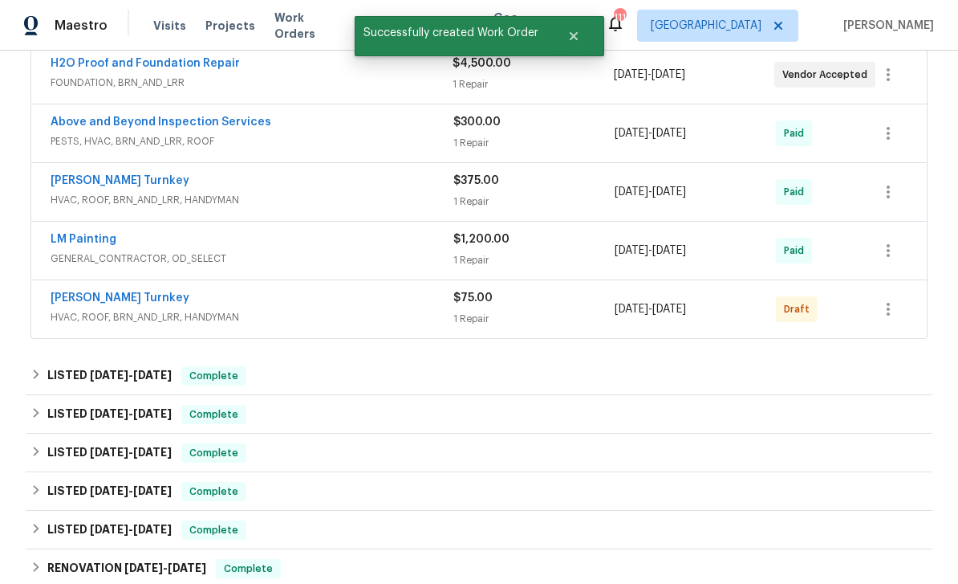
scroll to position [319, 0]
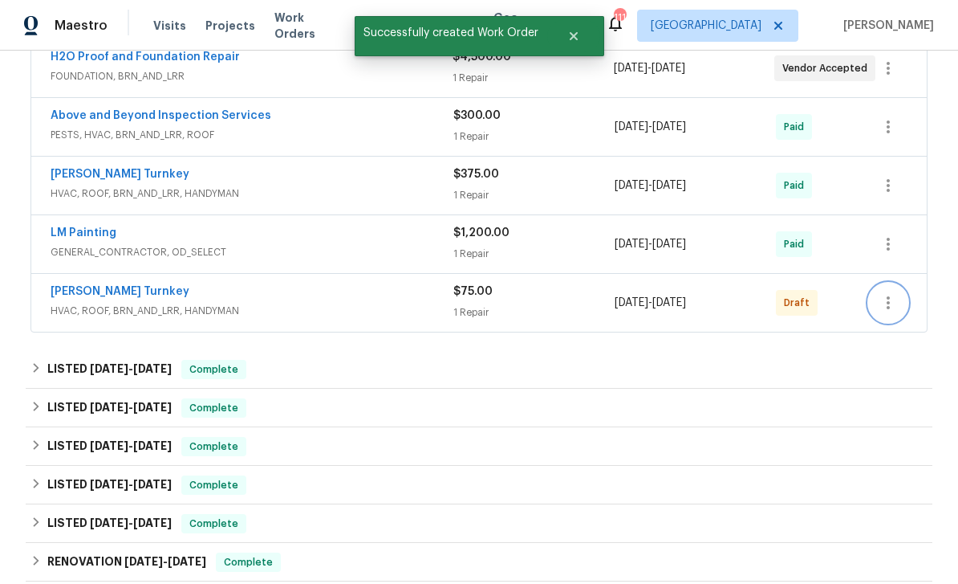
click at [887, 293] on icon "button" at bounding box center [888, 302] width 19 height 19
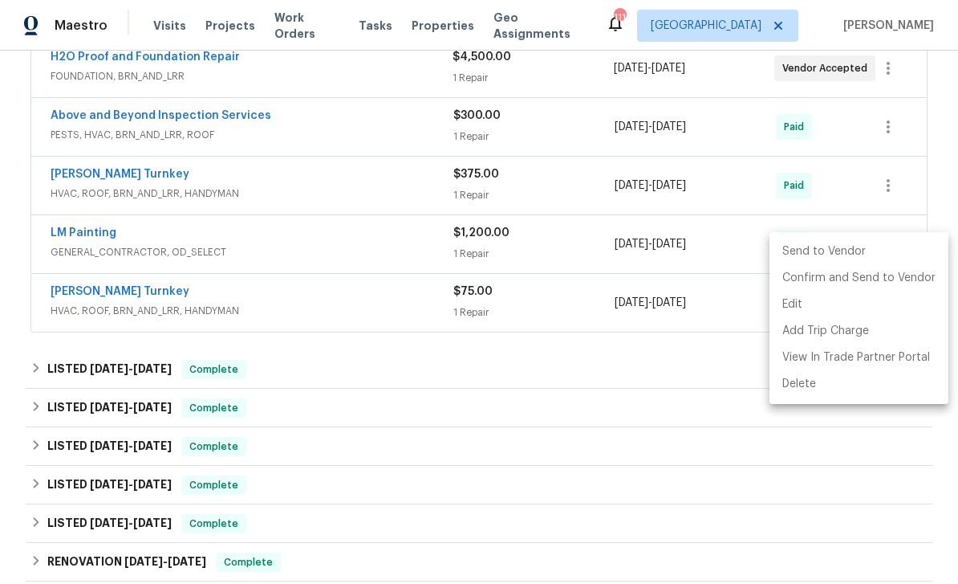
click at [844, 254] on li "Send to Vendor" at bounding box center [859, 251] width 179 height 26
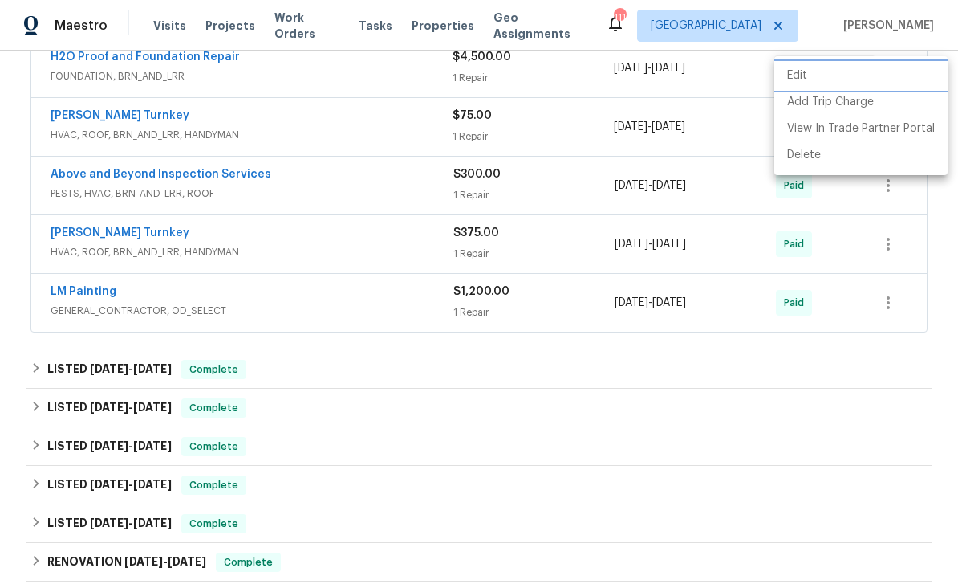
click at [698, 358] on div at bounding box center [479, 292] width 958 height 584
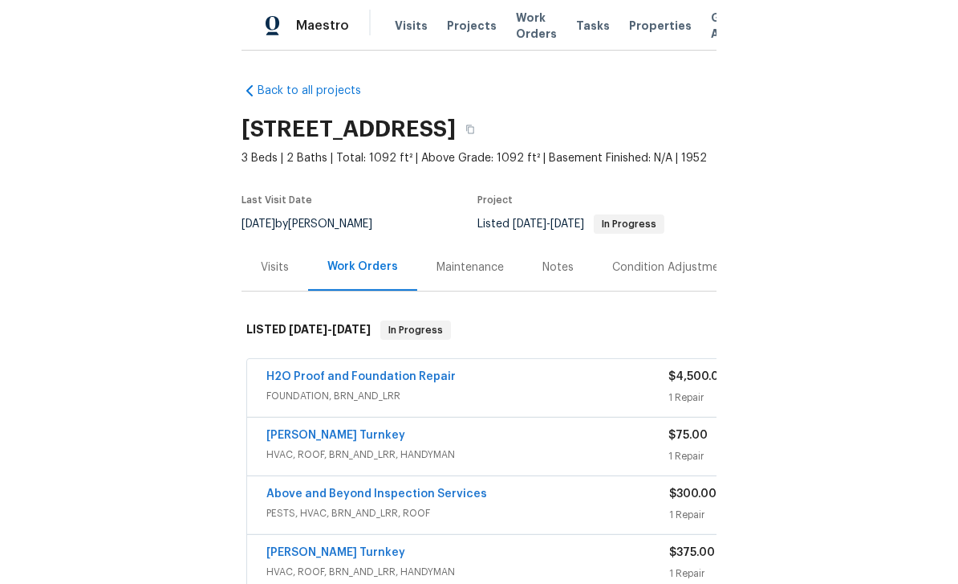
scroll to position [51, 0]
